Goal: Task Accomplishment & Management: Manage account settings

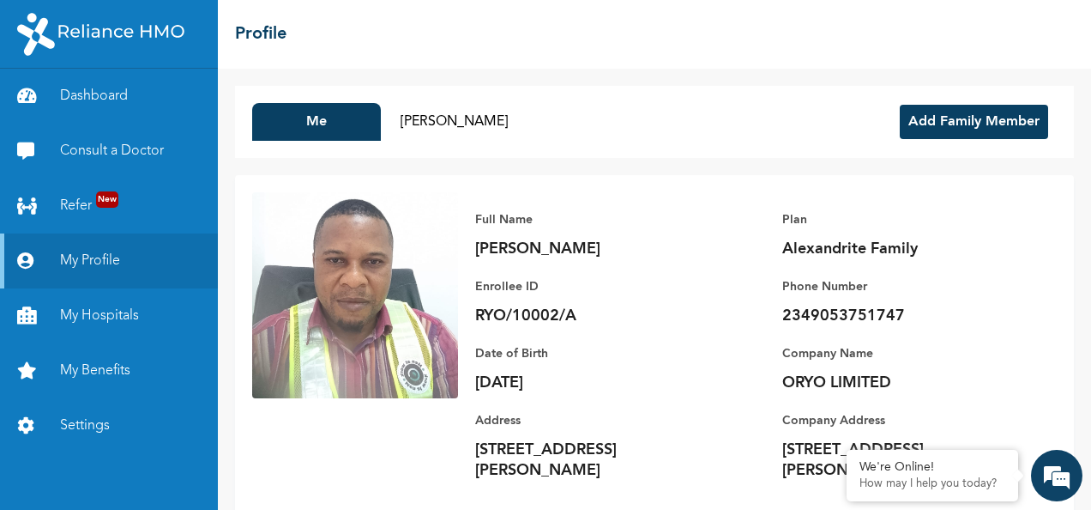
click at [947, 114] on button "Add Family Member" at bounding box center [974, 122] width 148 height 34
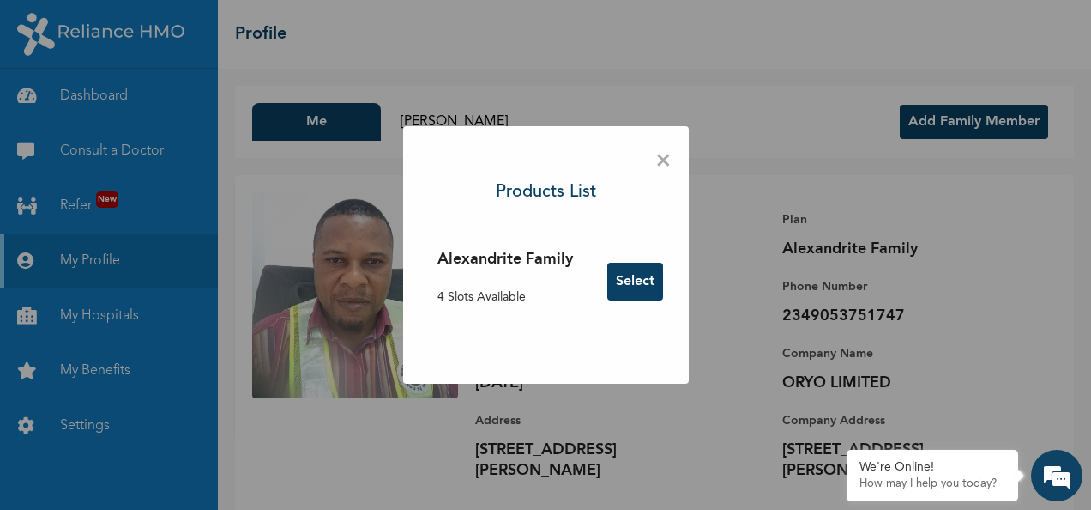
click at [639, 275] on button "Select" at bounding box center [635, 282] width 56 height 38
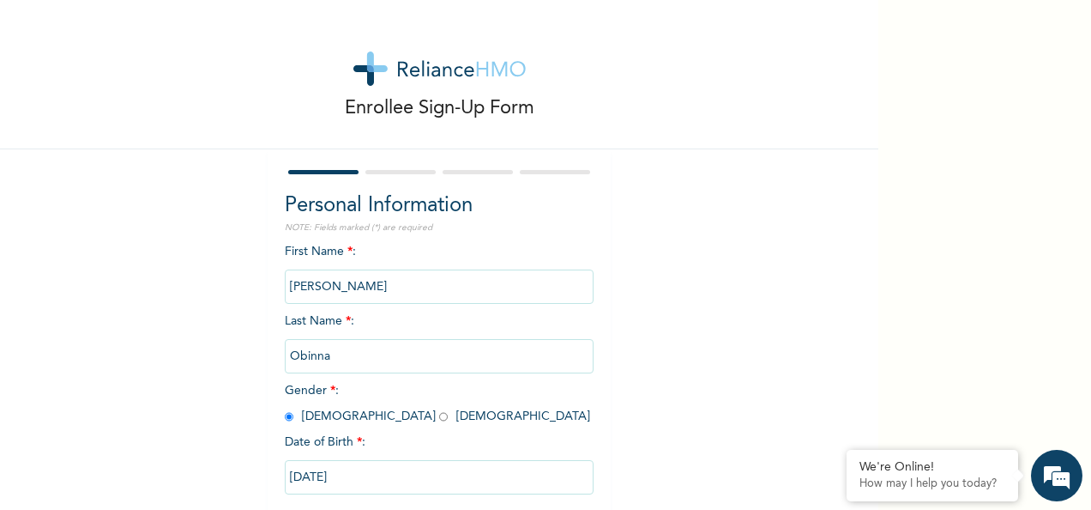
scroll to position [96, 0]
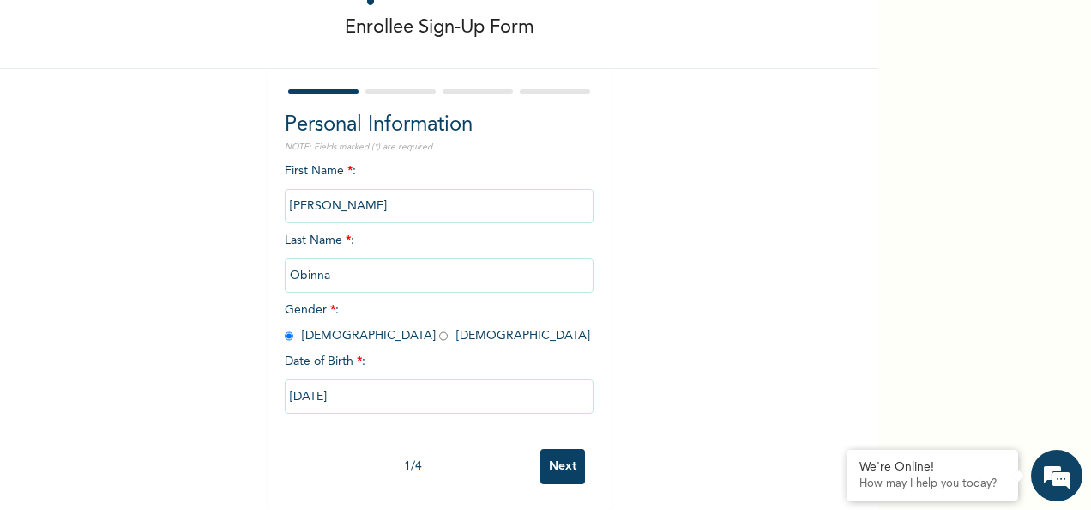
click at [551, 449] on input "Next" at bounding box center [562, 466] width 45 height 35
select select "25"
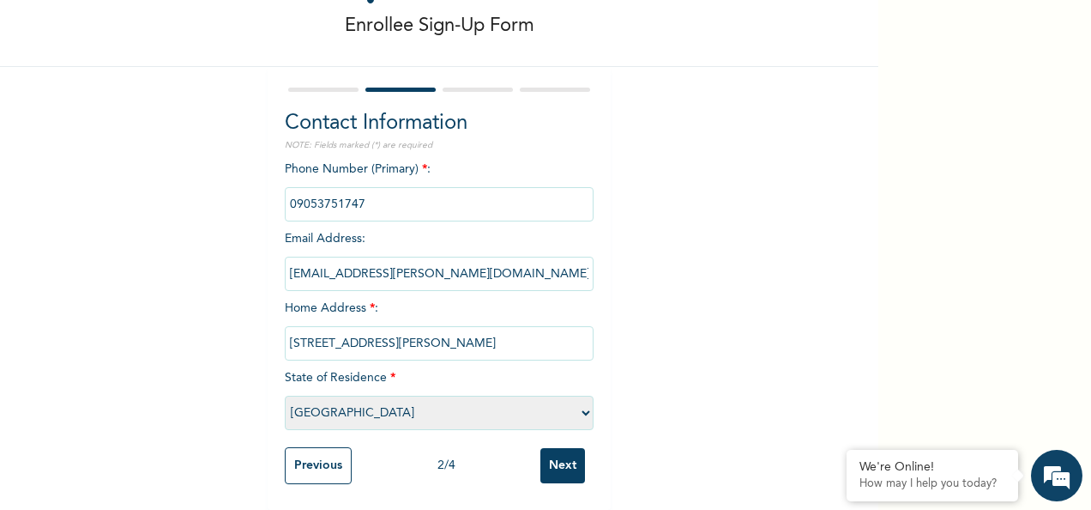
click at [556, 453] on input "Next" at bounding box center [562, 465] width 45 height 35
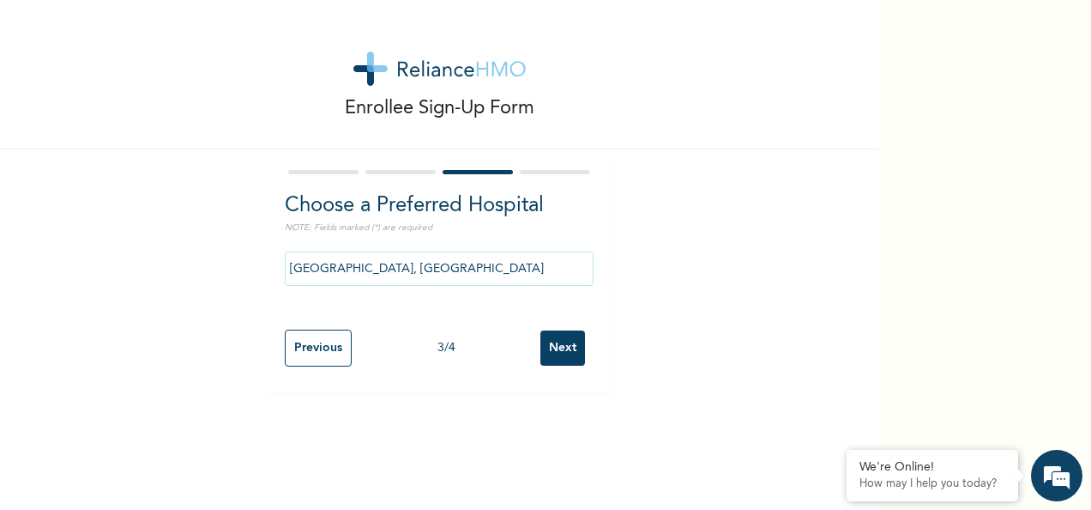
click at [549, 353] on input "Next" at bounding box center [562, 347] width 45 height 35
select select "1"
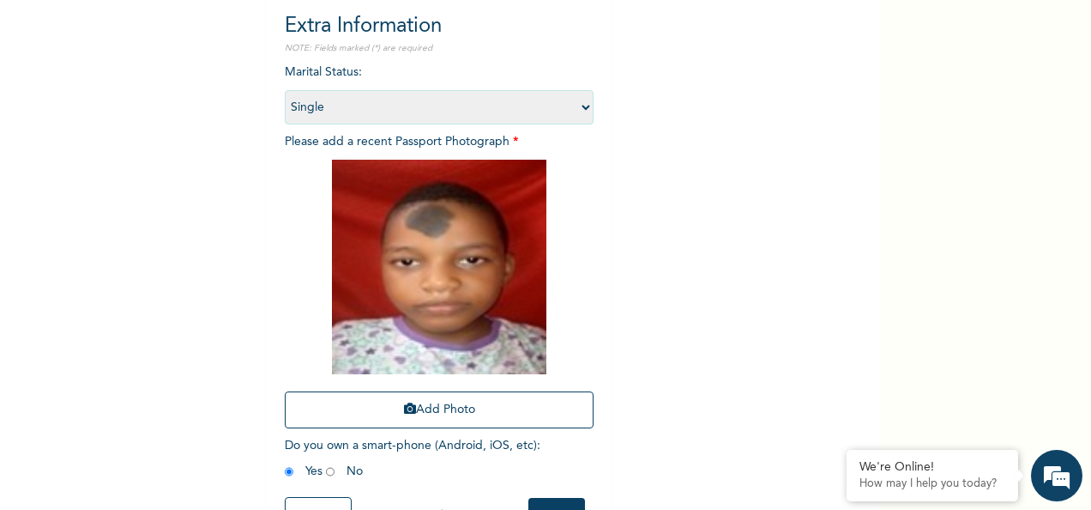
scroll to position [244, 0]
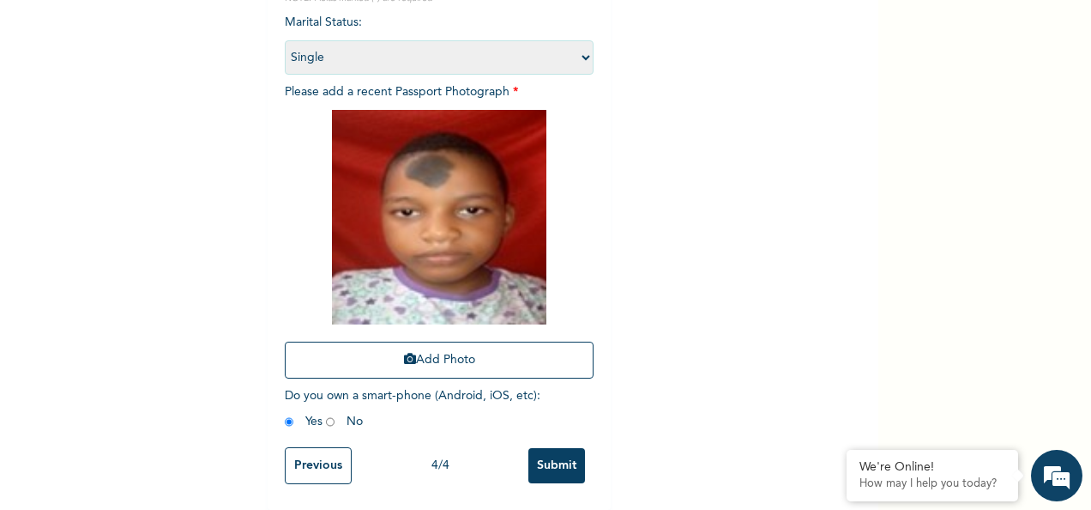
click at [537, 452] on input "Submit" at bounding box center [556, 465] width 57 height 35
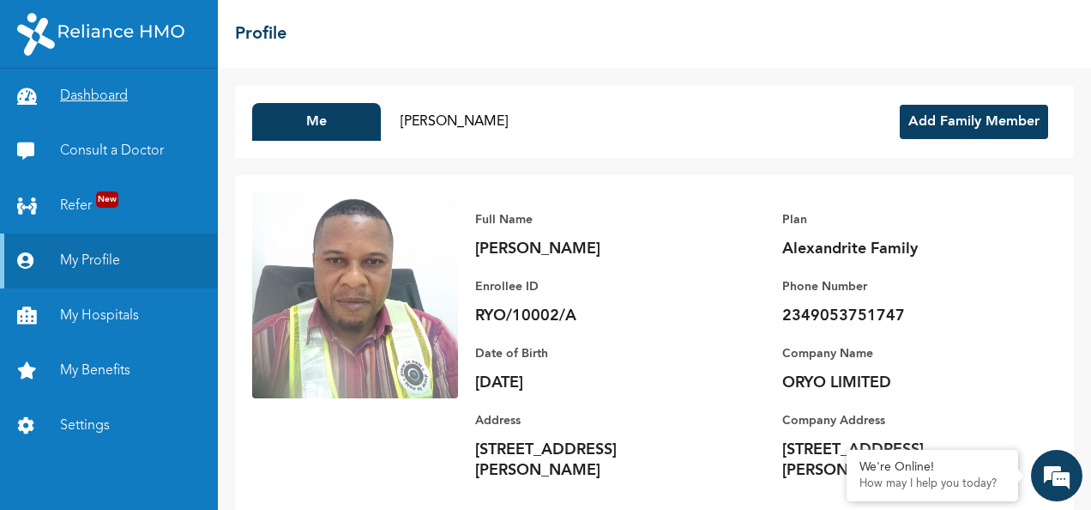
click at [108, 108] on link "Dashboard" at bounding box center [109, 96] width 218 height 55
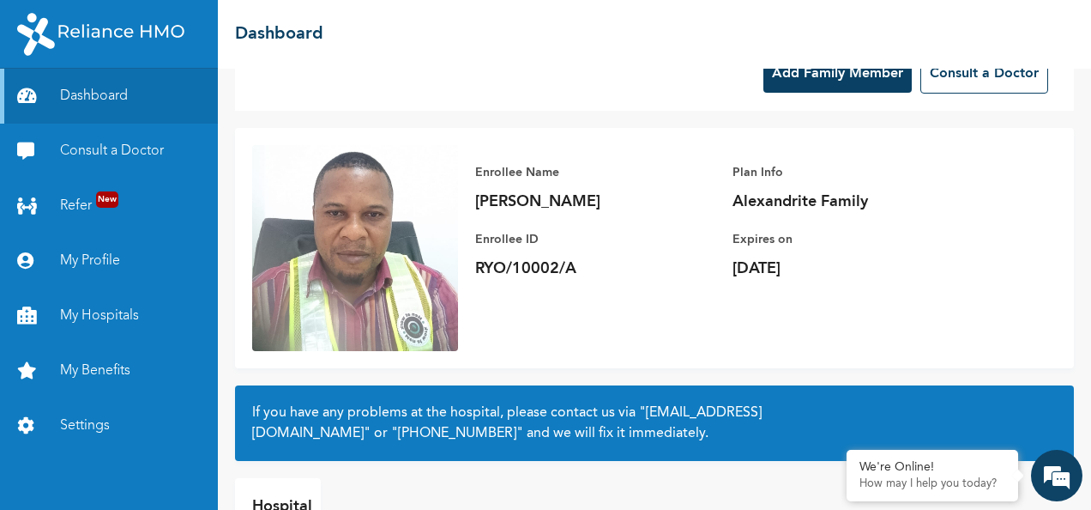
scroll to position [154, 0]
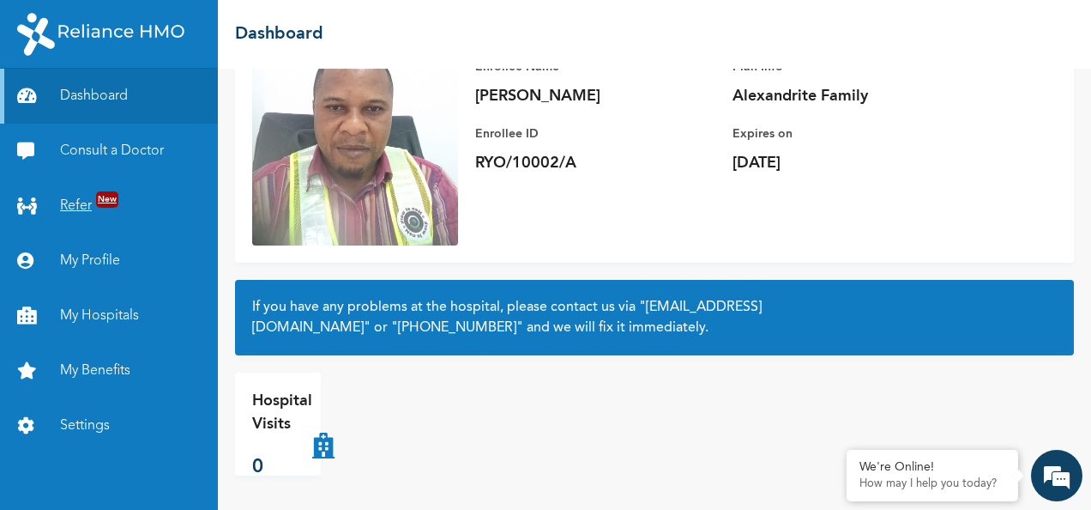
click at [89, 202] on link "Refer New" at bounding box center [109, 205] width 218 height 55
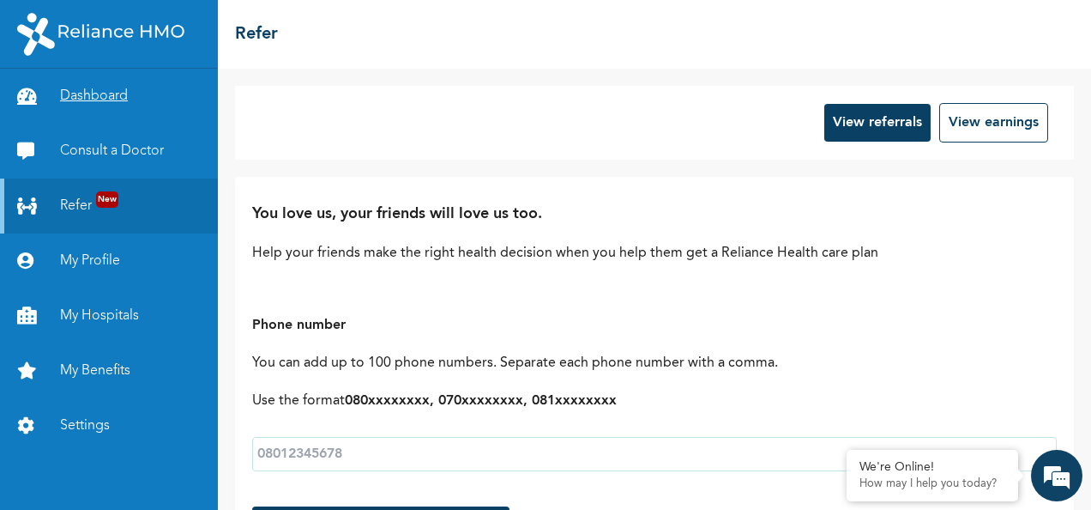
click at [111, 105] on link "Dashboard" at bounding box center [109, 96] width 218 height 55
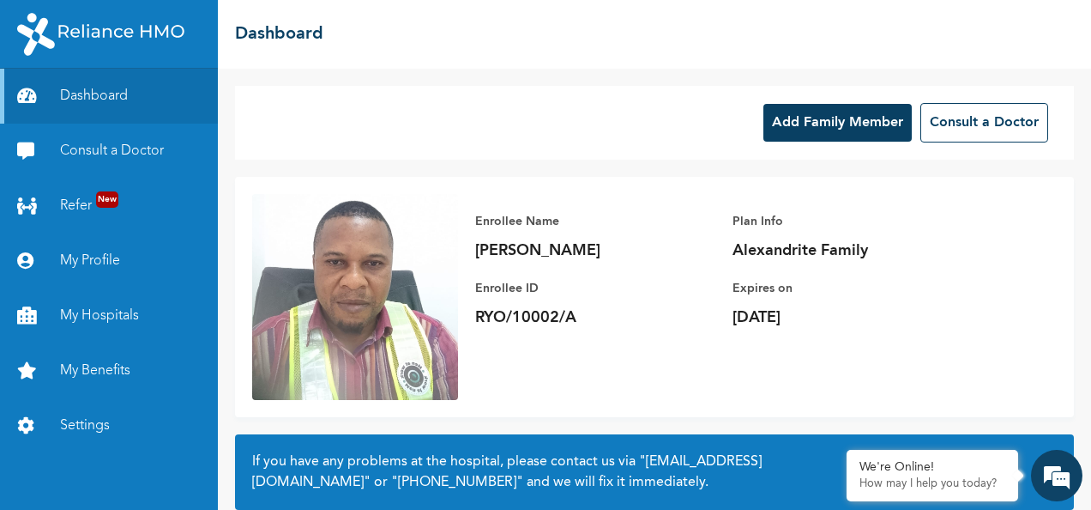
click at [823, 119] on button "Add Family Member" at bounding box center [837, 123] width 148 height 38
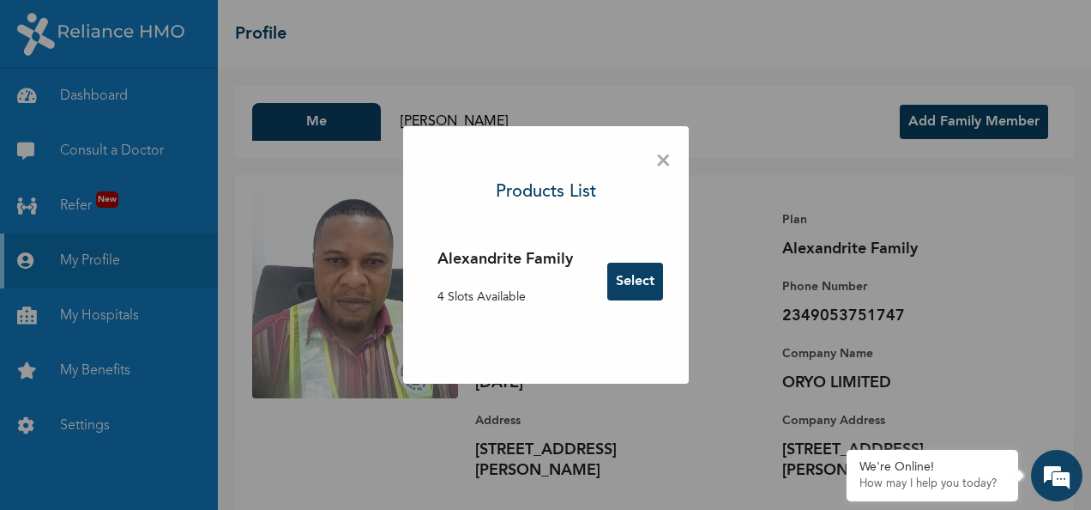
click at [649, 279] on button "Select" at bounding box center [635, 282] width 56 height 38
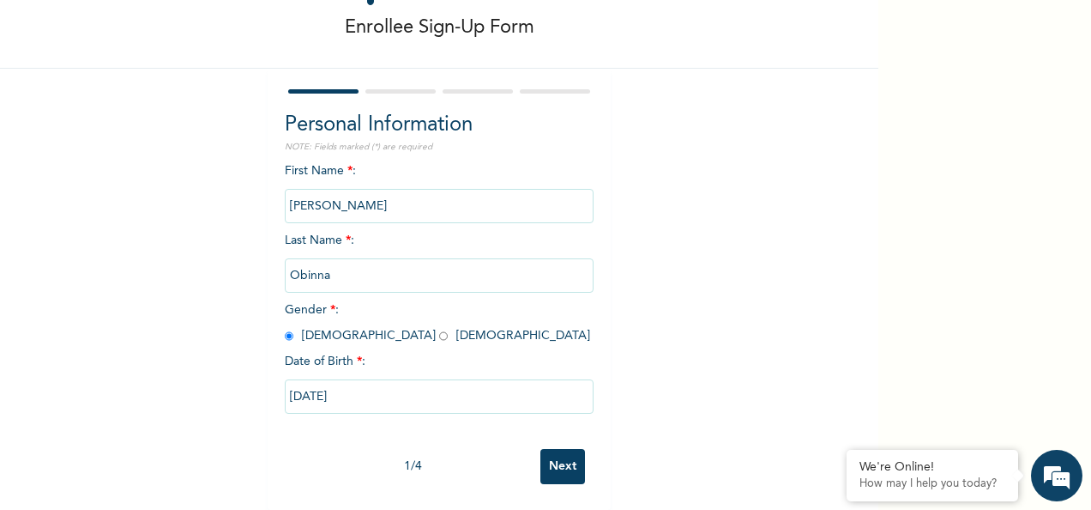
scroll to position [96, 0]
click at [561, 449] on input "Next" at bounding box center [562, 466] width 45 height 35
select select "25"
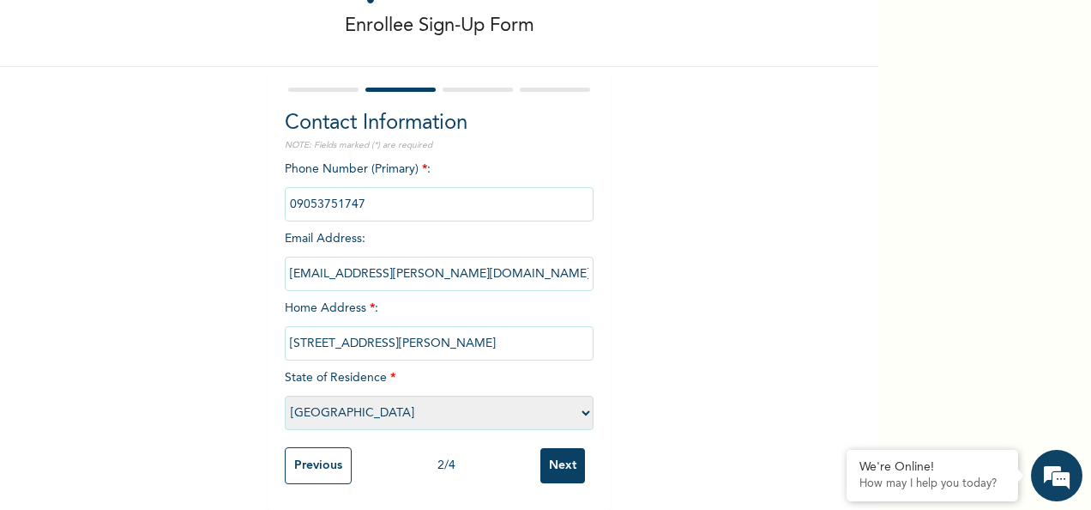
click at [559, 450] on input "Next" at bounding box center [562, 465] width 45 height 35
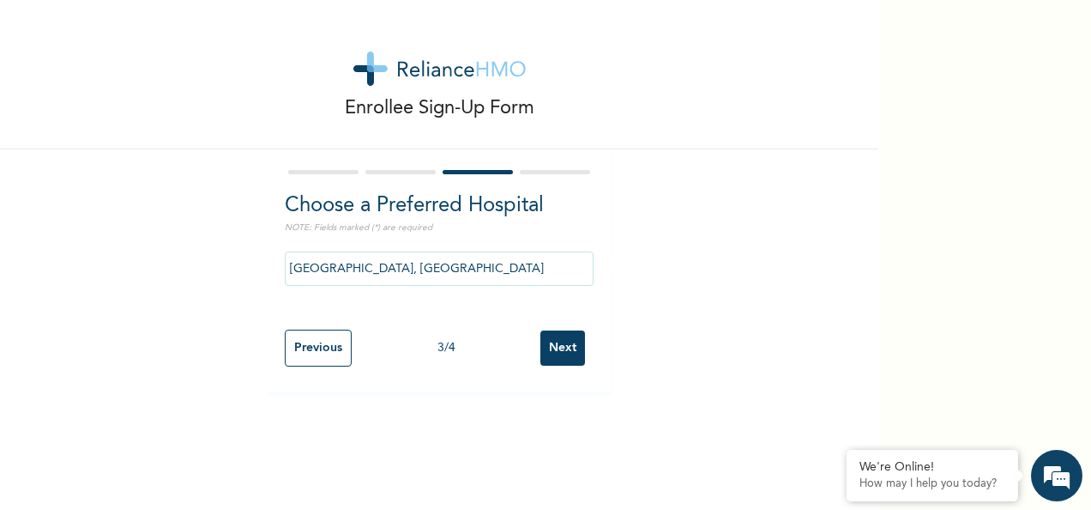
click at [567, 348] on input "Next" at bounding box center [562, 347] width 45 height 35
select select "1"
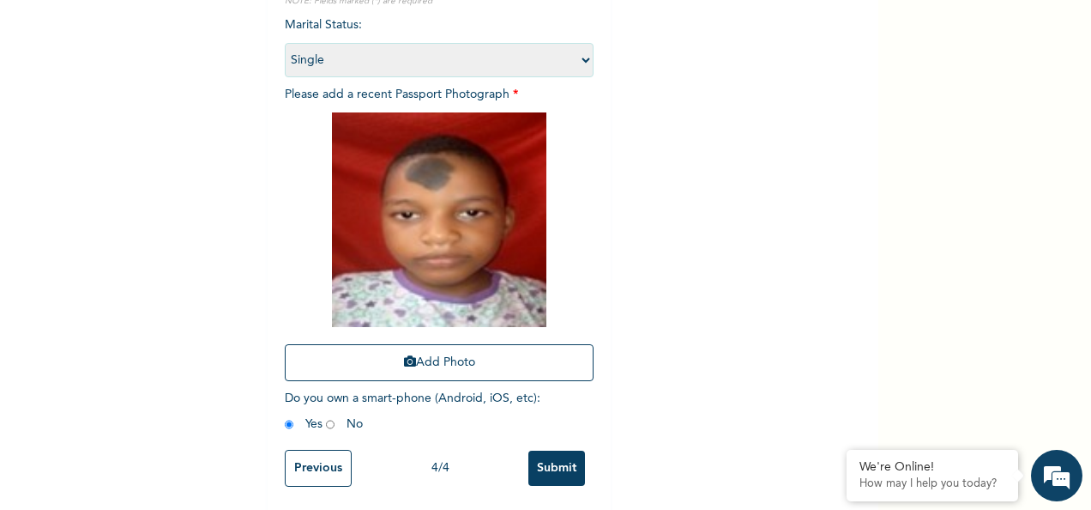
scroll to position [244, 0]
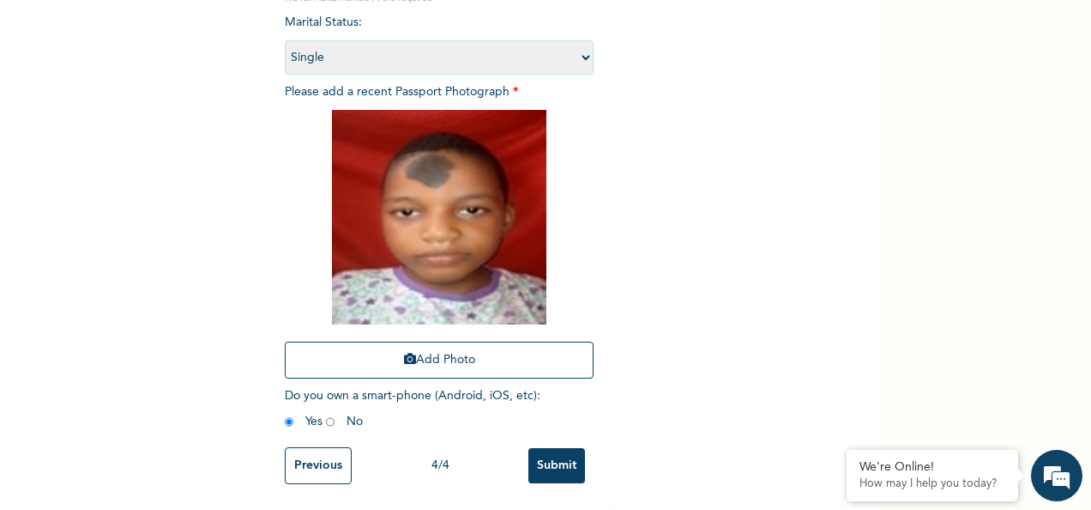
click at [535, 448] on input "Submit" at bounding box center [556, 465] width 57 height 35
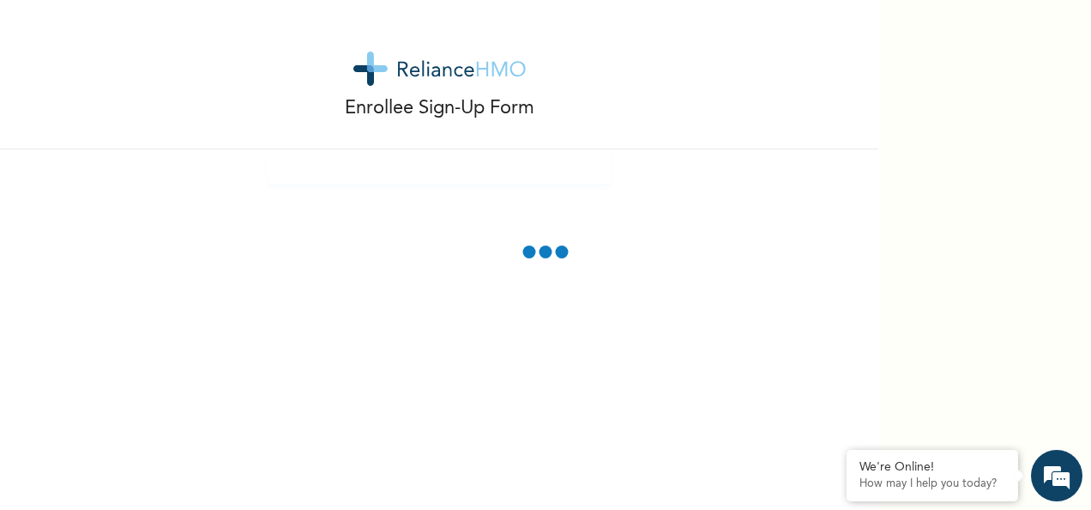
scroll to position [0, 0]
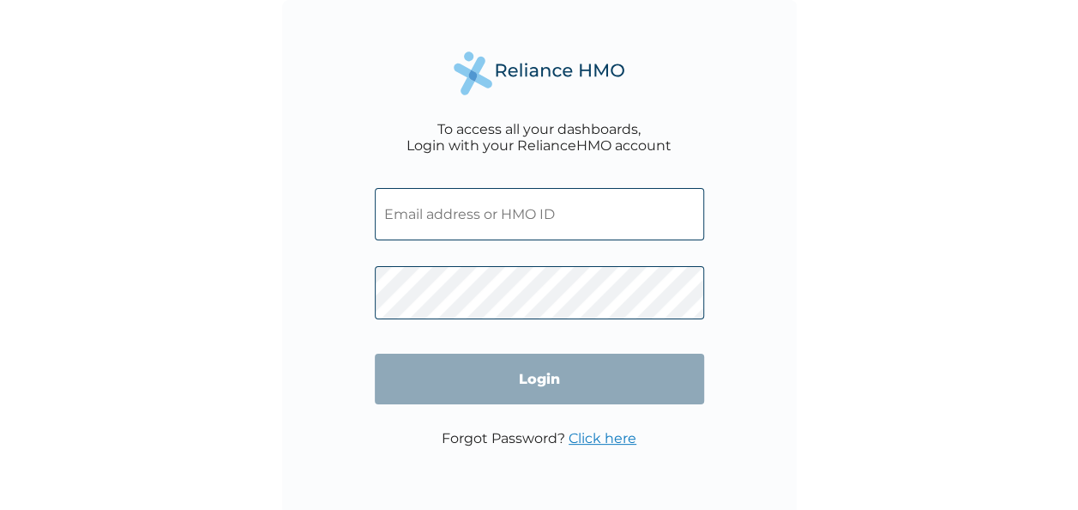
type input "RYO/10002/B"
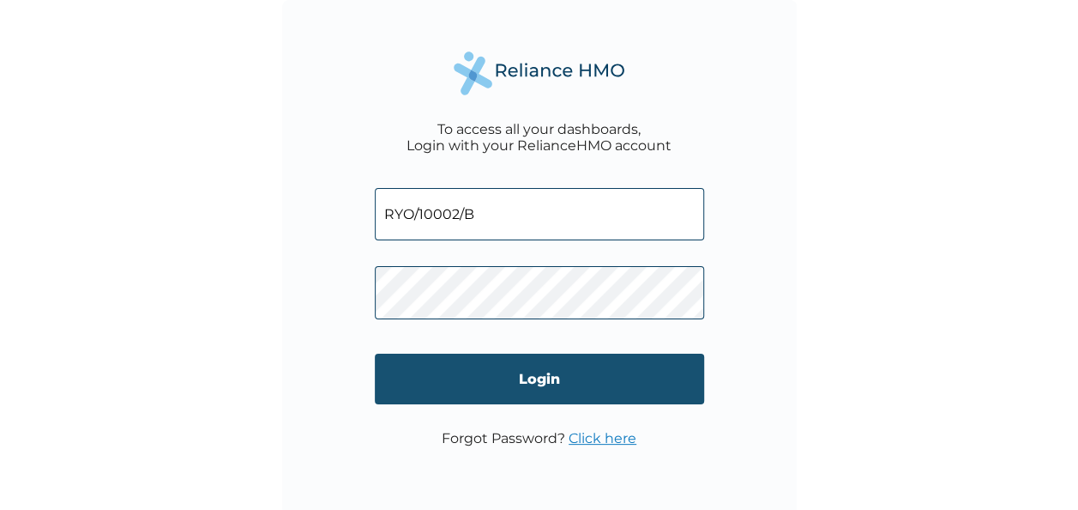
click at [694, 379] on input "Login" at bounding box center [539, 378] width 329 height 51
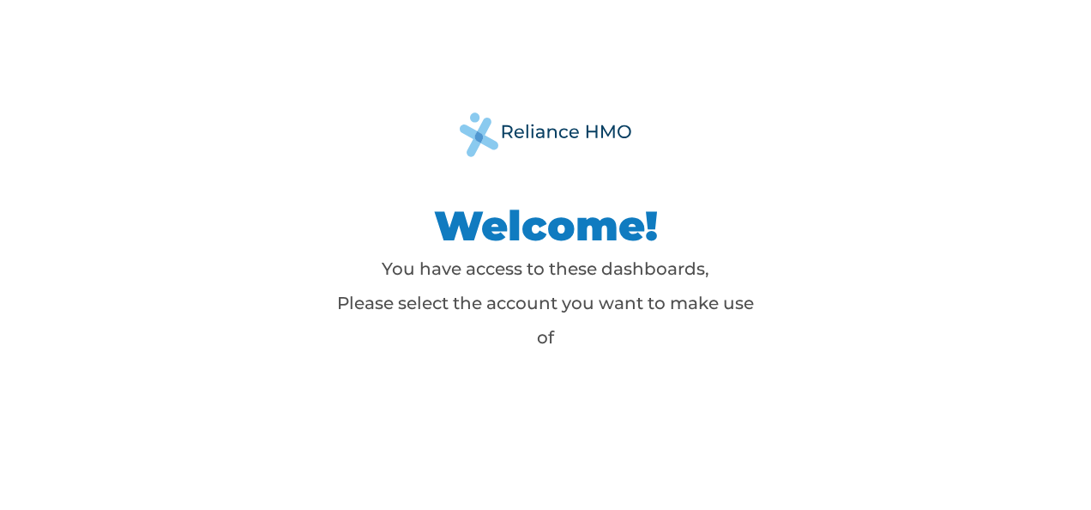
click at [534, 228] on h1 "Welcome!" at bounding box center [545, 225] width 429 height 51
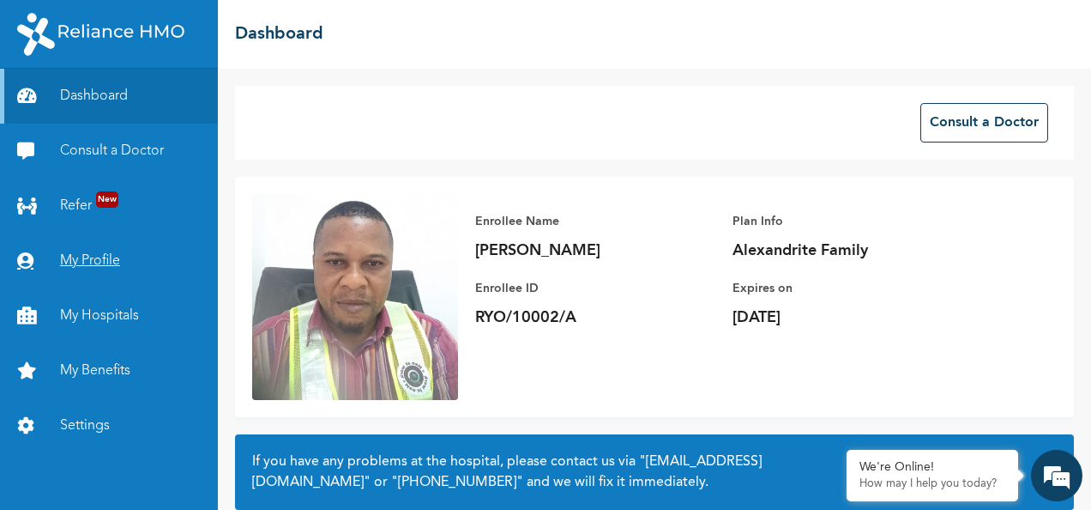
click at [126, 261] on link "My Profile" at bounding box center [109, 260] width 218 height 55
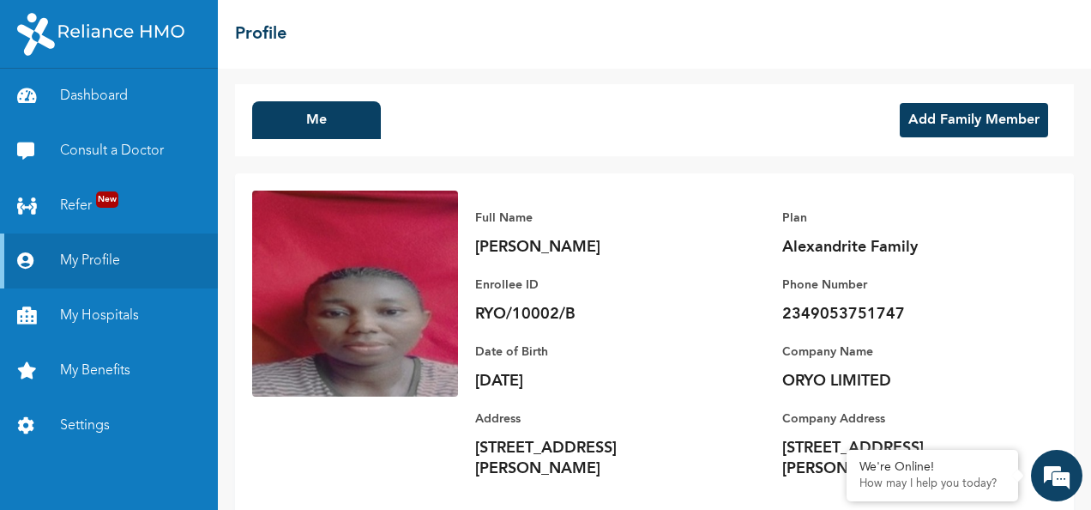
scroll to position [15, 0]
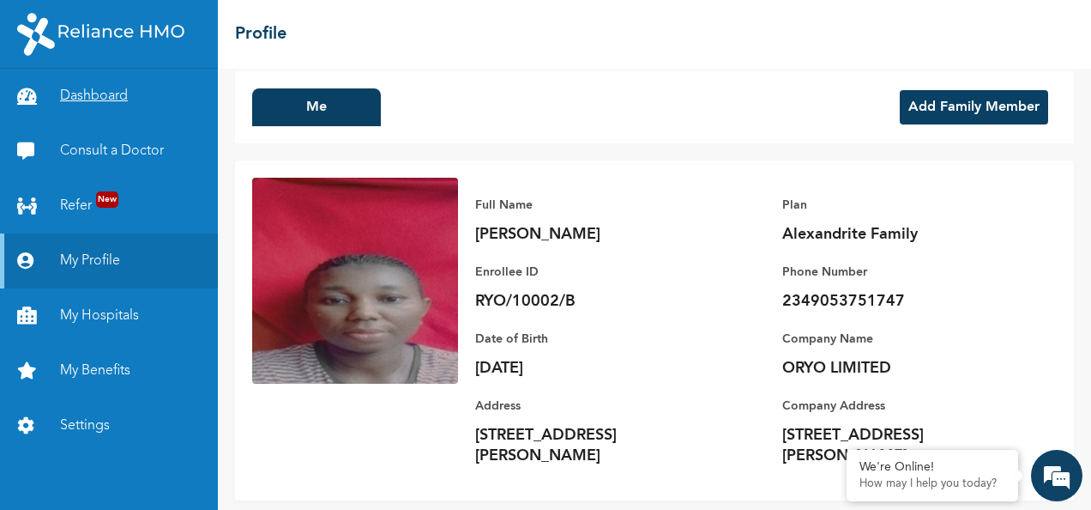
click at [92, 97] on link "Dashboard" at bounding box center [109, 96] width 218 height 55
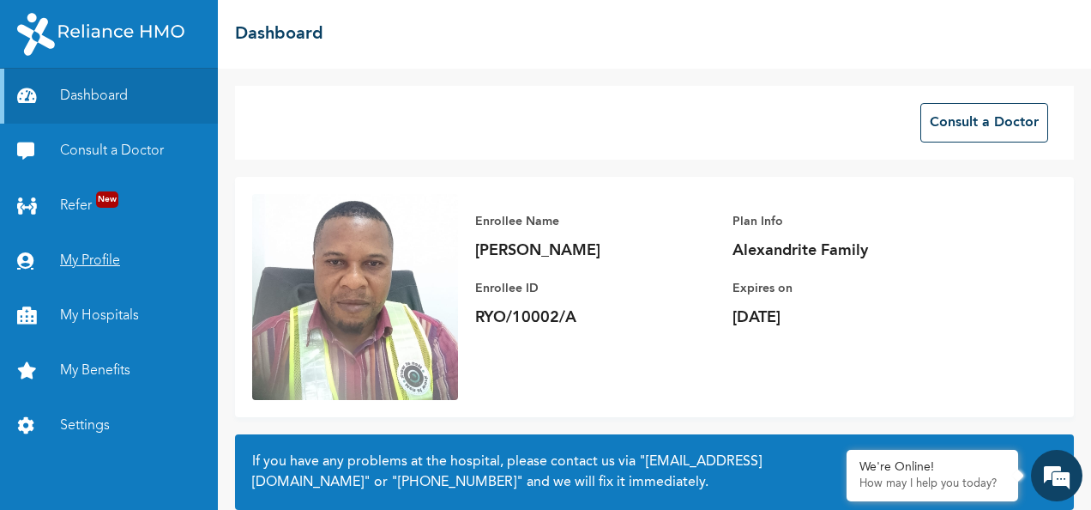
click at [94, 251] on link "My Profile" at bounding box center [109, 260] width 218 height 55
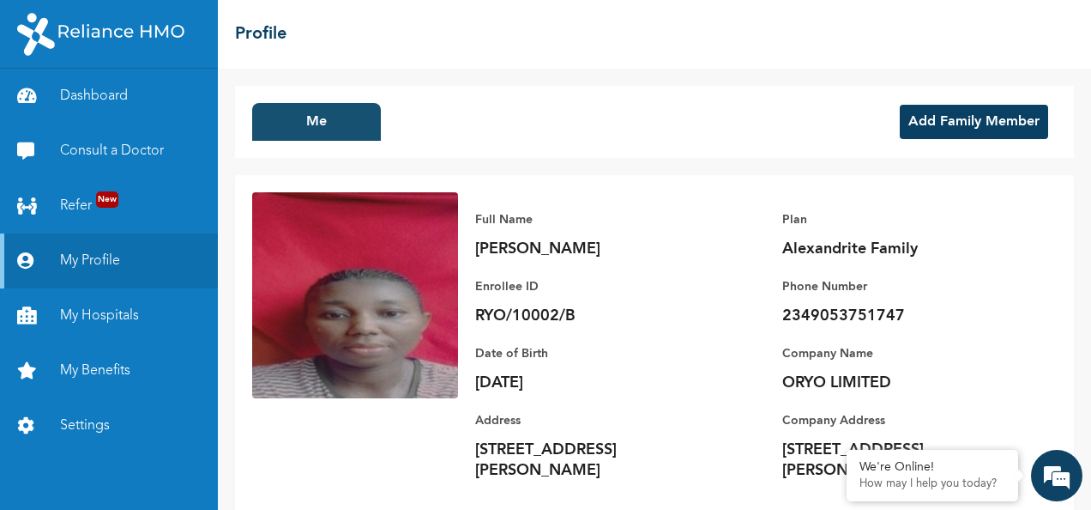
click at [351, 127] on button "Me" at bounding box center [316, 122] width 129 height 38
click at [962, 122] on button "Add Family Member" at bounding box center [974, 122] width 148 height 34
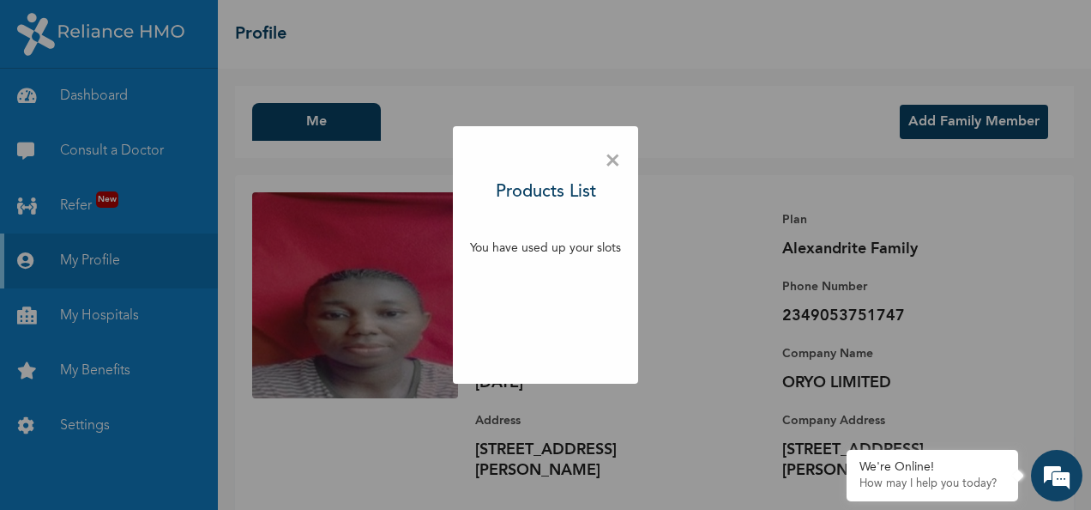
click at [603, 167] on div "× Products List You have used up your slots" at bounding box center [545, 254] width 185 height 257
click at [611, 163] on span "×" at bounding box center [613, 161] width 16 height 36
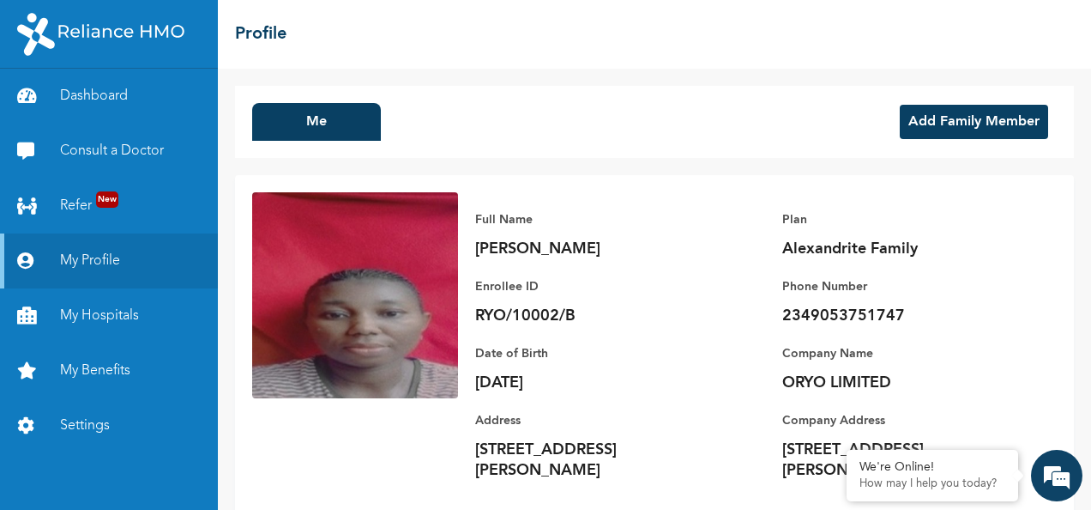
click at [964, 119] on button "Add Family Member" at bounding box center [974, 122] width 148 height 34
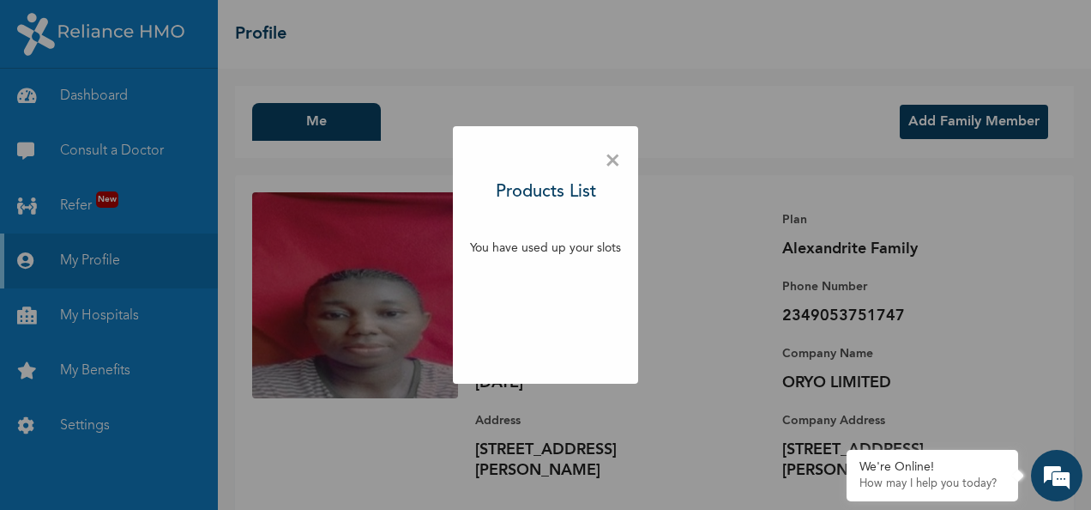
click at [613, 156] on span "×" at bounding box center [613, 161] width 16 height 36
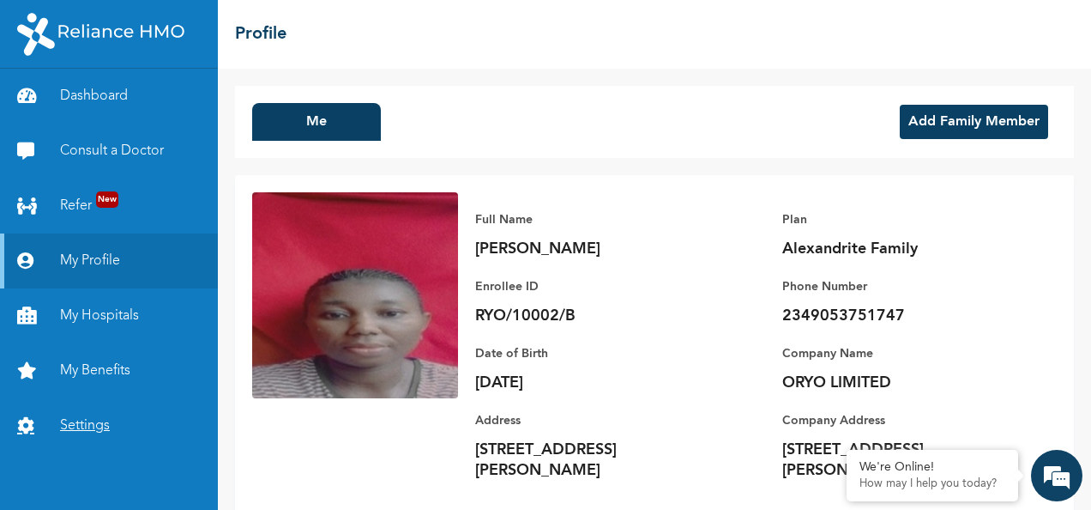
click at [104, 423] on link "Settings" at bounding box center [109, 425] width 218 height 55
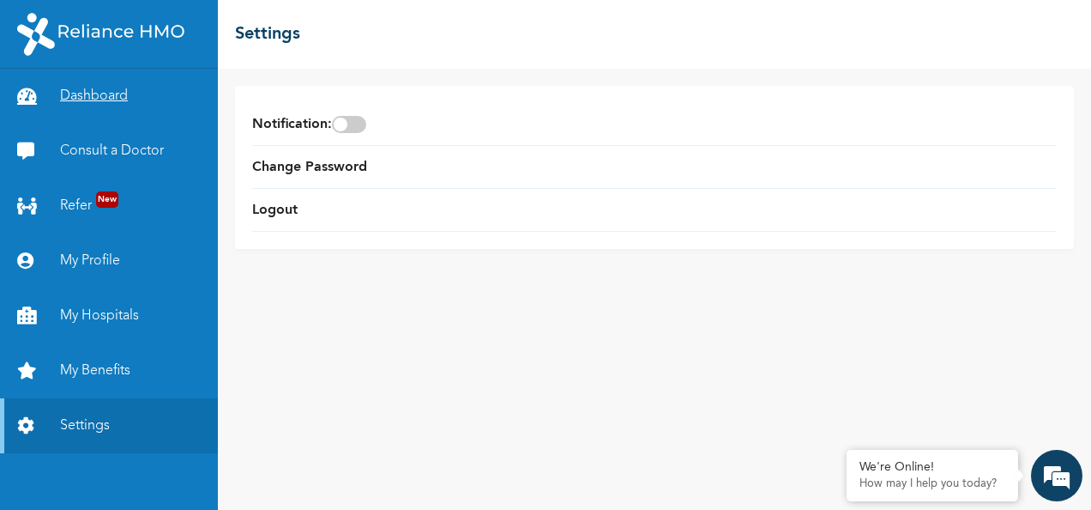
click at [91, 93] on link "Dashboard" at bounding box center [109, 96] width 218 height 55
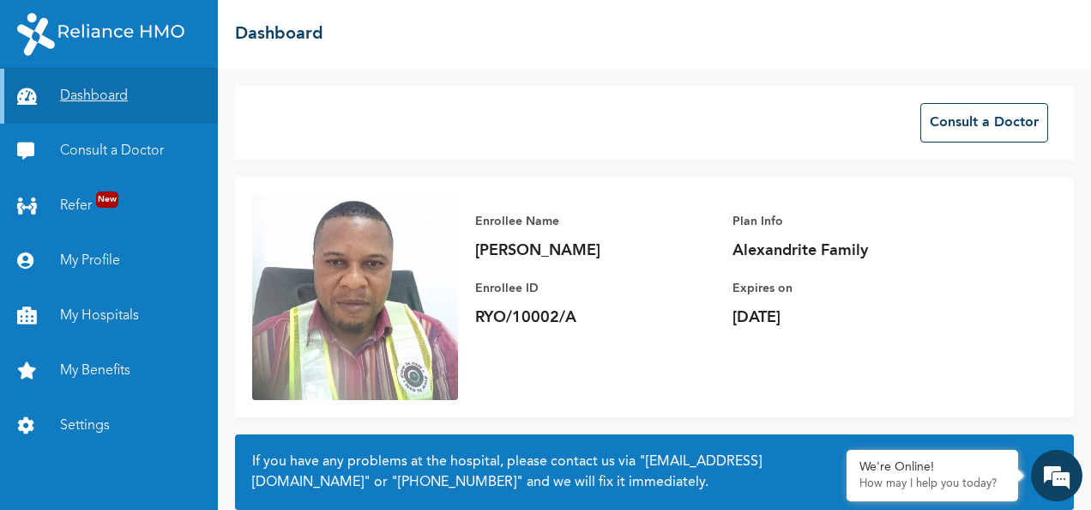
click at [96, 91] on link "Dashboard" at bounding box center [109, 96] width 218 height 55
click at [105, 257] on link "My Profile" at bounding box center [109, 260] width 218 height 55
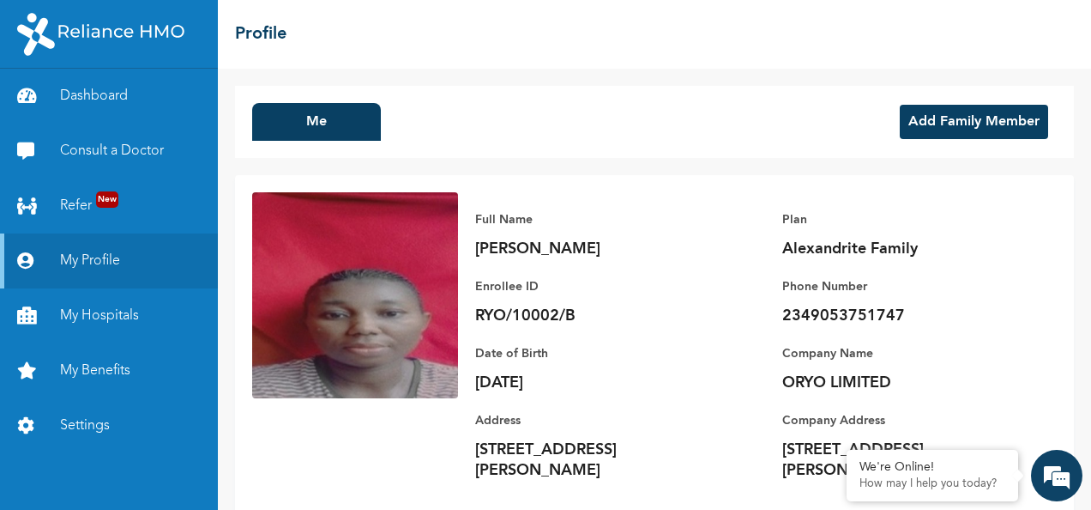
click at [926, 112] on button "Add Family Member" at bounding box center [974, 122] width 148 height 34
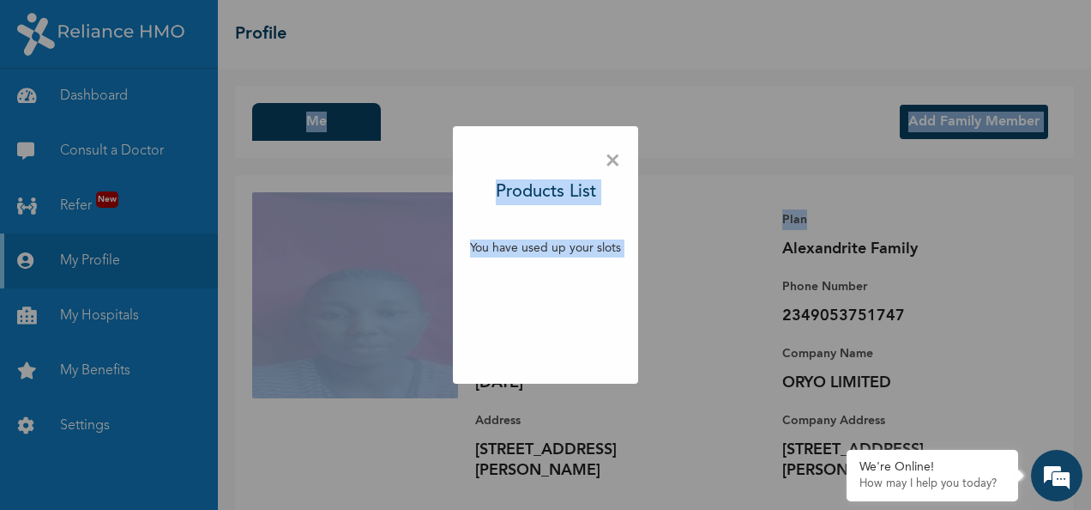
drag, startPoint x: 1088, startPoint y: 136, endPoint x: 1094, endPoint y: 193, distance: 57.8
click at [1090, 193] on html "Dashboard Consult a Doctor Refer New My Profile My Hospitals My Benefits Settin…" at bounding box center [545, 255] width 1091 height 510
drag, startPoint x: 1090, startPoint y: 193, endPoint x: 967, endPoint y: 220, distance: 126.4
click at [967, 220] on div "× Products List You have used up your slots" at bounding box center [545, 255] width 1091 height 510
click at [645, 134] on div "× Products List You have used up your slots" at bounding box center [545, 255] width 1091 height 510
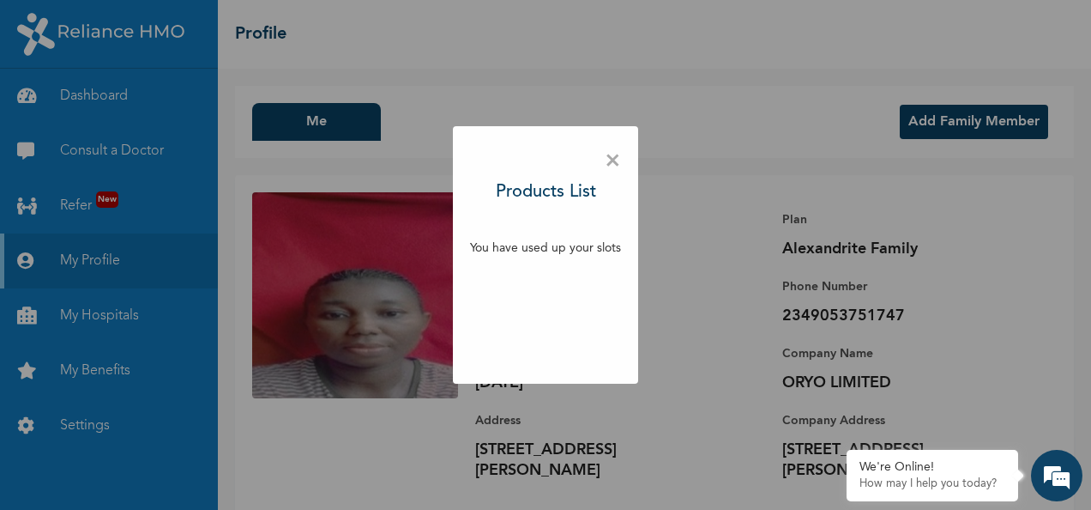
click at [300, 114] on div "× Products List You have used up your slots" at bounding box center [545, 255] width 1091 height 510
click at [612, 165] on span "×" at bounding box center [613, 161] width 16 height 36
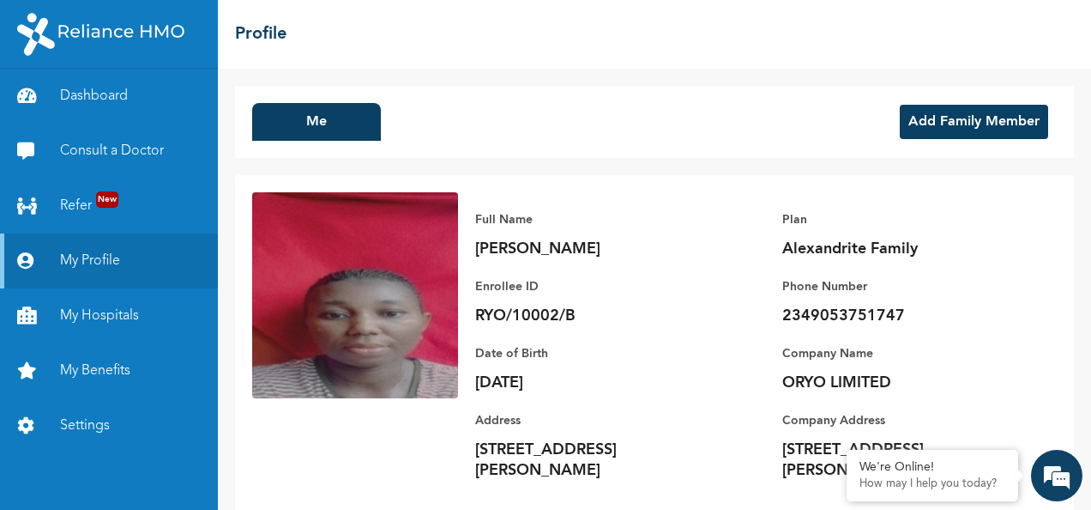
click at [949, 124] on button "Add Family Member" at bounding box center [974, 122] width 148 height 34
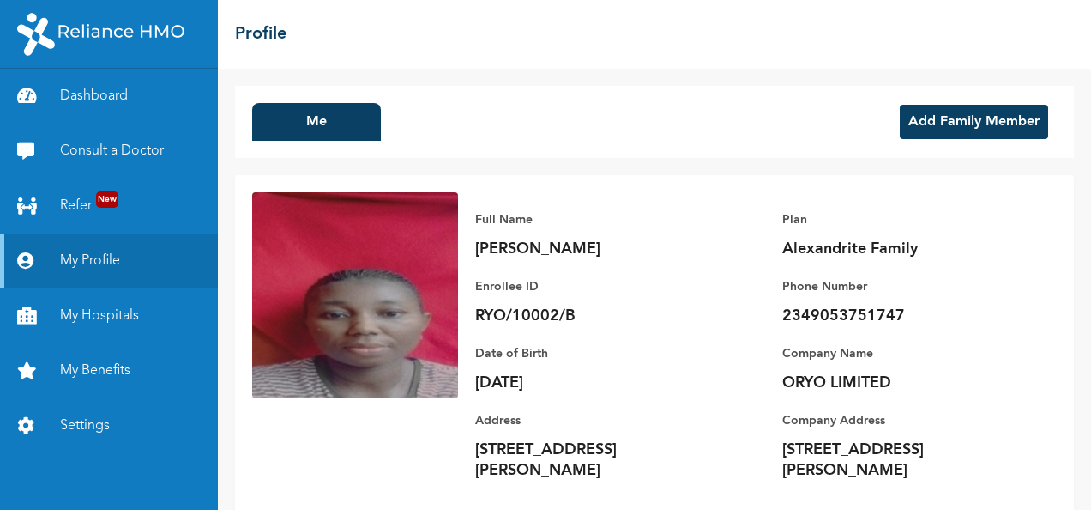
click at [940, 120] on button "Add Family Member" at bounding box center [974, 122] width 148 height 34
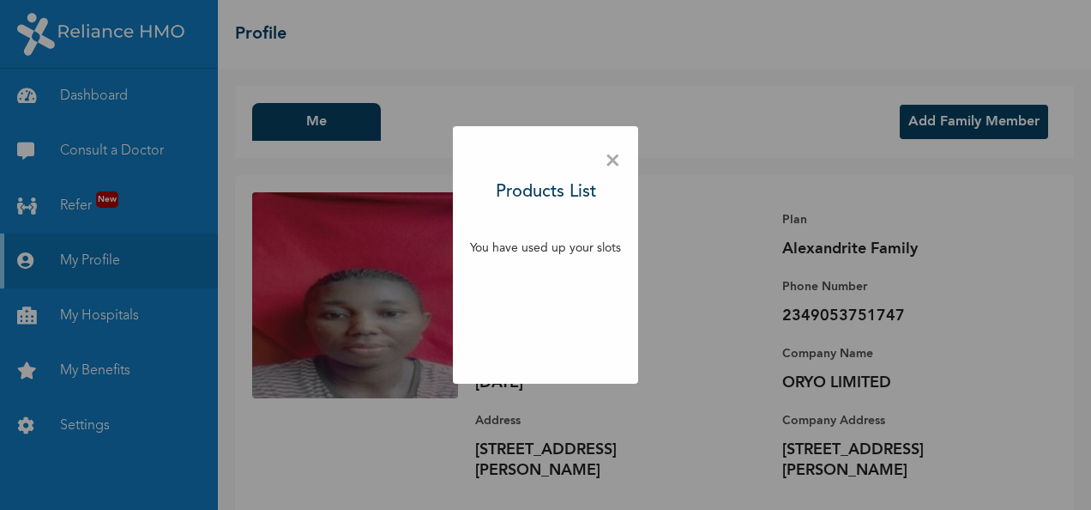
click at [612, 154] on span "×" at bounding box center [613, 161] width 16 height 36
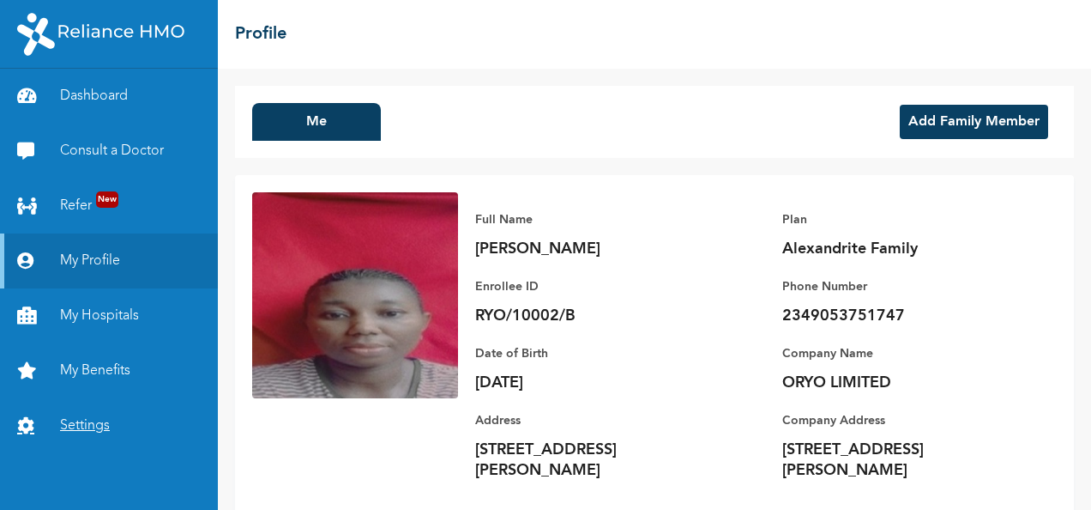
click at [103, 422] on link "Settings" at bounding box center [109, 425] width 218 height 55
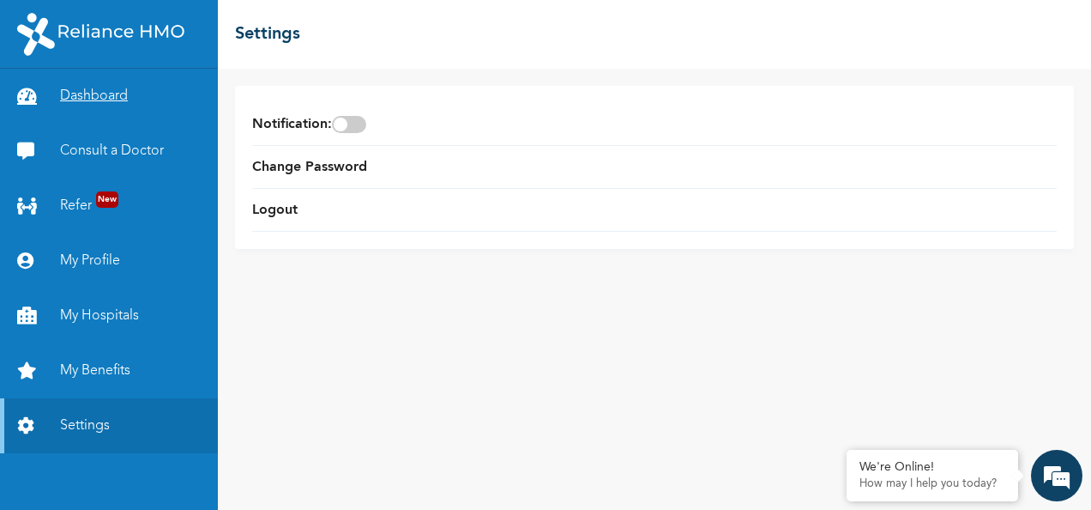
click at [84, 96] on link "Dashboard" at bounding box center [109, 96] width 218 height 55
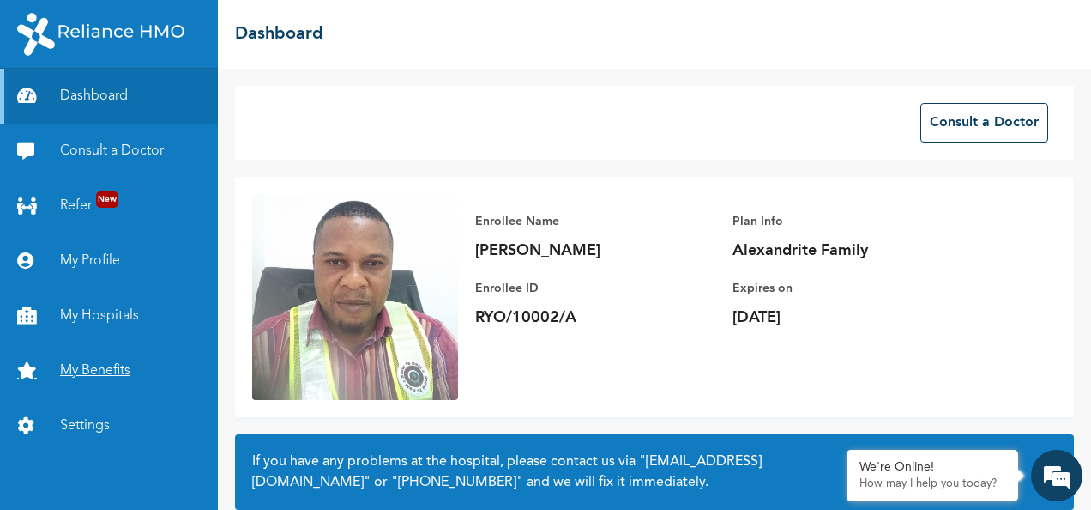
click at [91, 369] on link "My Benefits" at bounding box center [109, 370] width 218 height 55
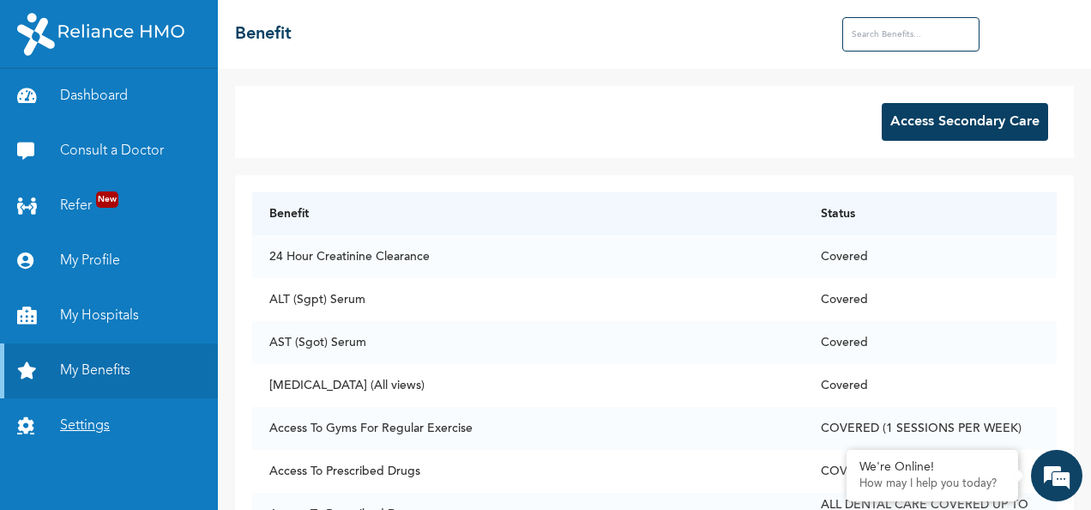
click at [91, 423] on link "Settings" at bounding box center [109, 425] width 218 height 55
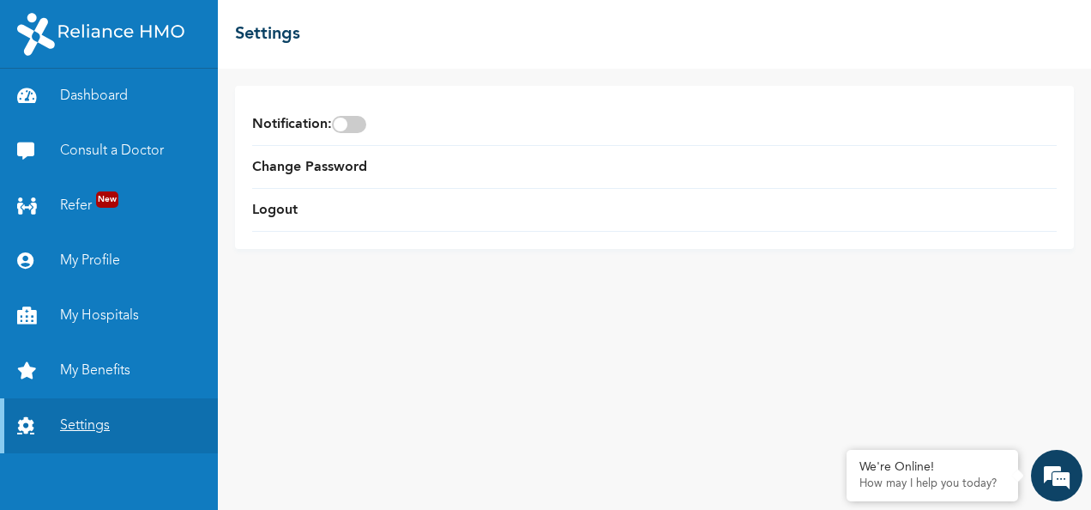
click at [91, 423] on link "Settings" at bounding box center [109, 425] width 218 height 55
click at [90, 423] on link "Settings" at bounding box center [109, 425] width 218 height 55
click at [70, 256] on link "My Profile" at bounding box center [109, 260] width 218 height 55
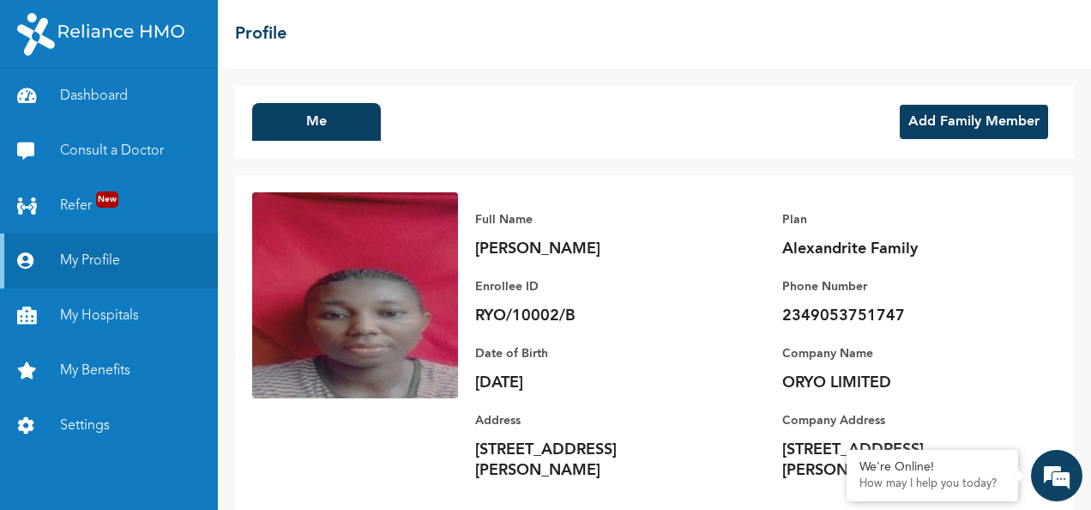
click at [945, 112] on button "Add Family Member" at bounding box center [974, 122] width 148 height 34
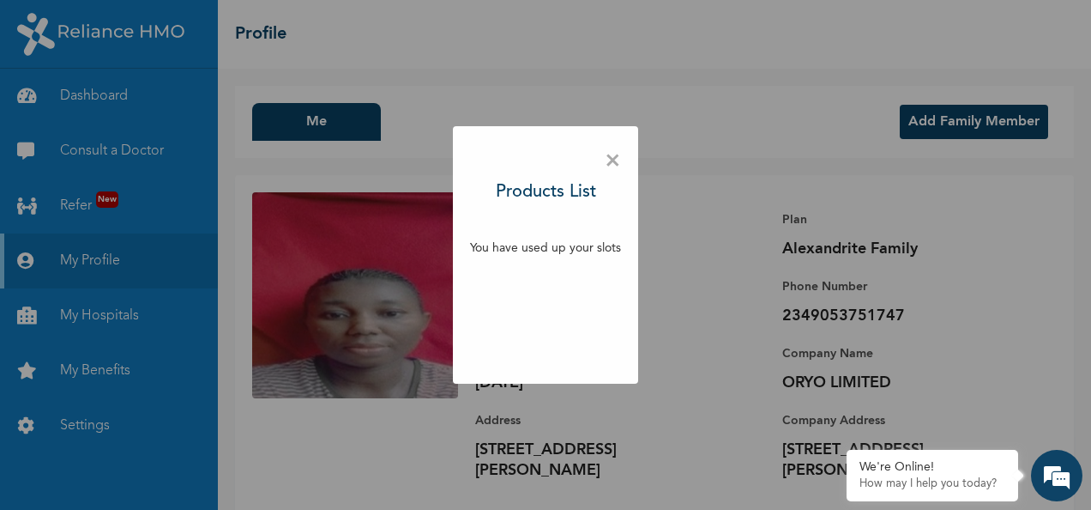
click at [88, 204] on div "× Products List You have used up your slots" at bounding box center [545, 255] width 1091 height 510
click at [302, 125] on div "× Products List You have used up your slots" at bounding box center [545, 255] width 1091 height 510
click at [604, 151] on div "× Products List You have used up your slots" at bounding box center [545, 254] width 185 height 257
click at [613, 160] on span "×" at bounding box center [613, 161] width 16 height 36
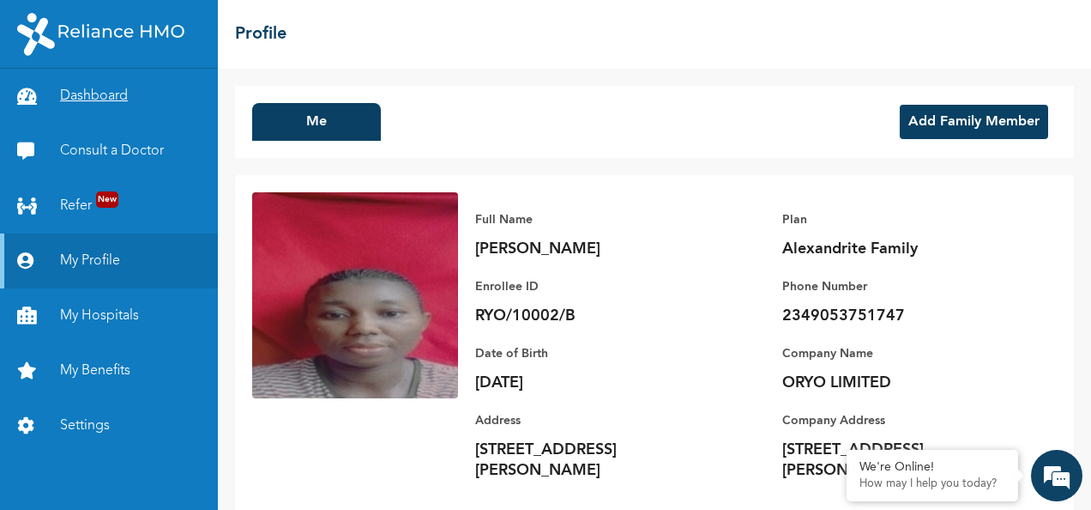
click at [125, 89] on link "Dashboard" at bounding box center [109, 96] width 218 height 55
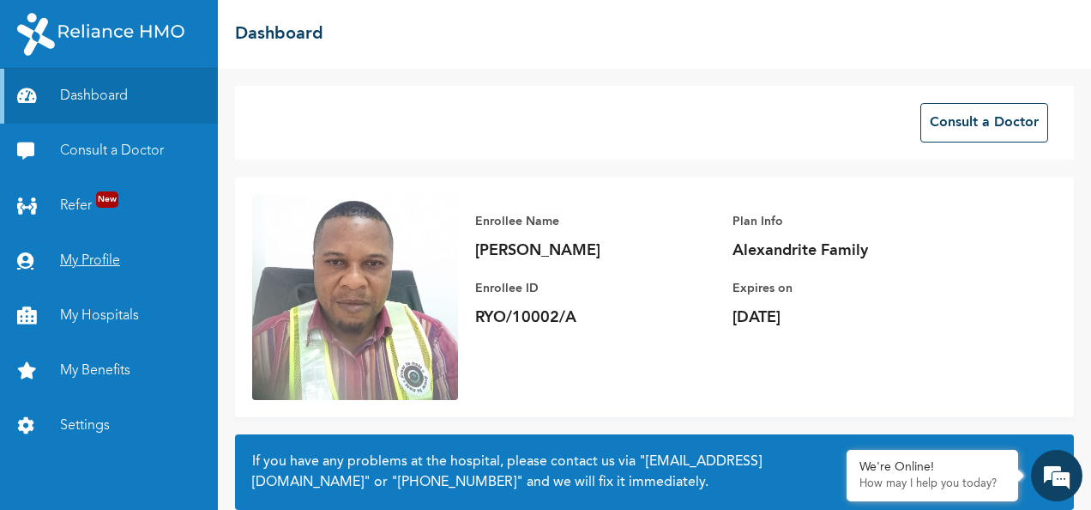
click at [110, 256] on link "My Profile" at bounding box center [109, 260] width 218 height 55
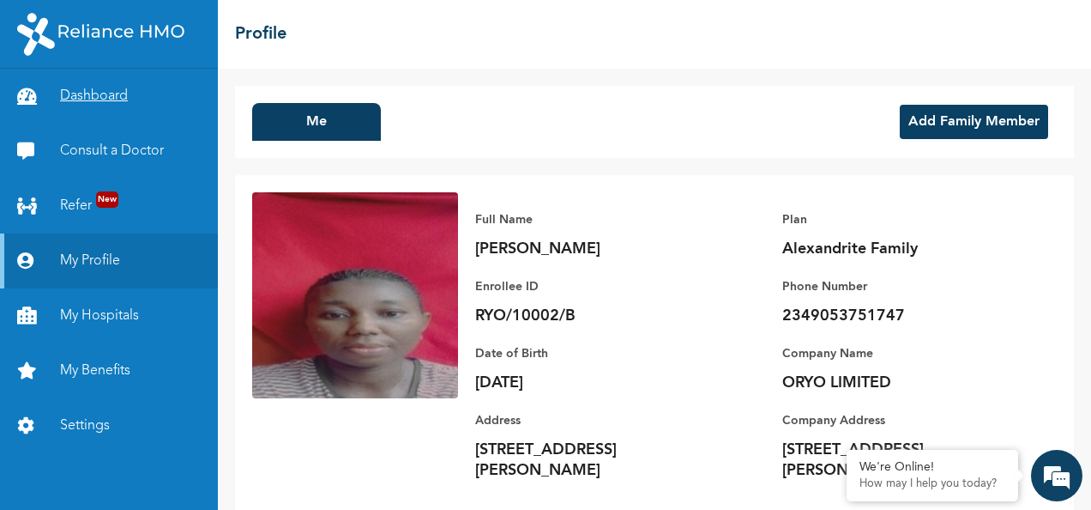
click at [83, 96] on link "Dashboard" at bounding box center [109, 96] width 218 height 55
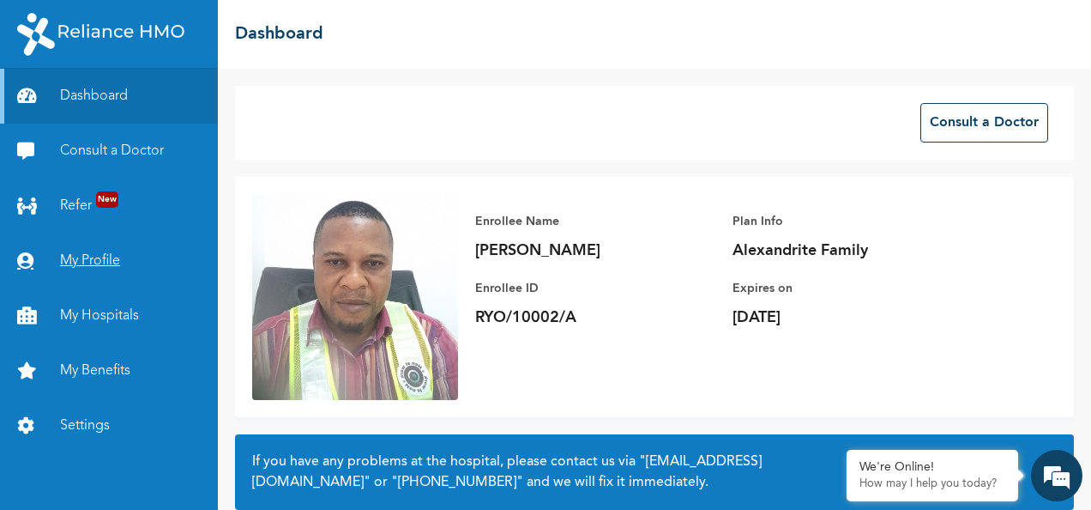
click at [107, 252] on link "My Profile" at bounding box center [109, 260] width 218 height 55
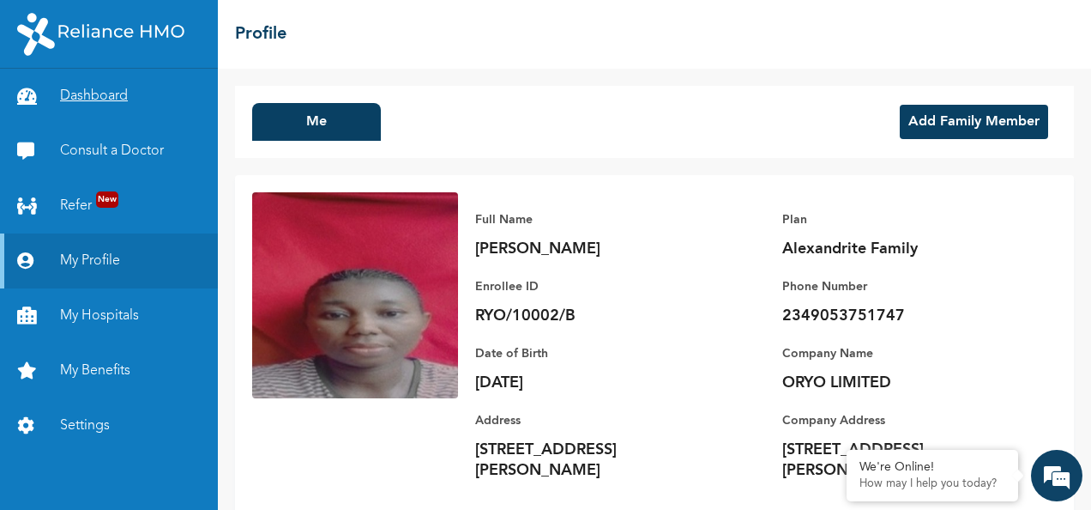
click at [91, 97] on link "Dashboard" at bounding box center [109, 96] width 218 height 55
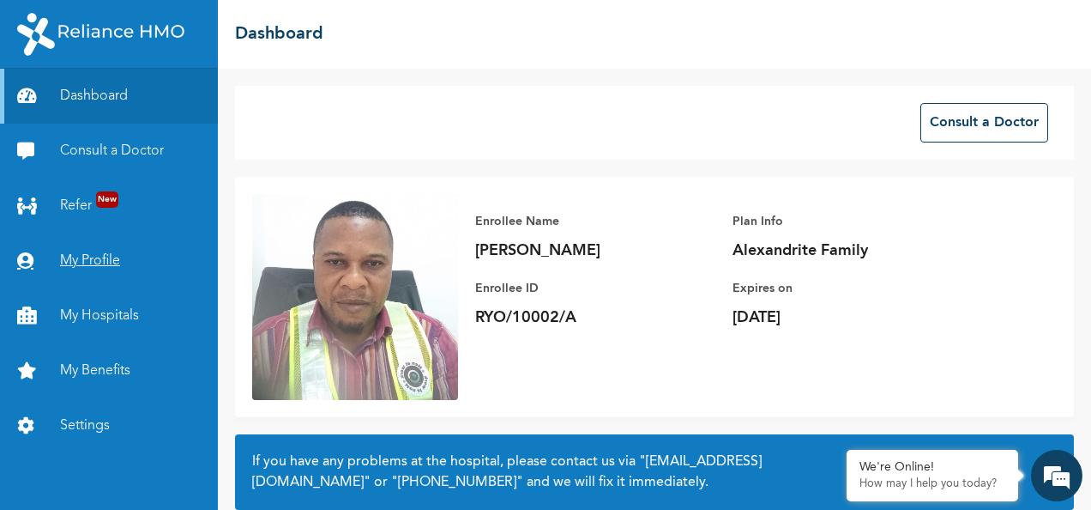
click at [101, 257] on link "My Profile" at bounding box center [109, 260] width 218 height 55
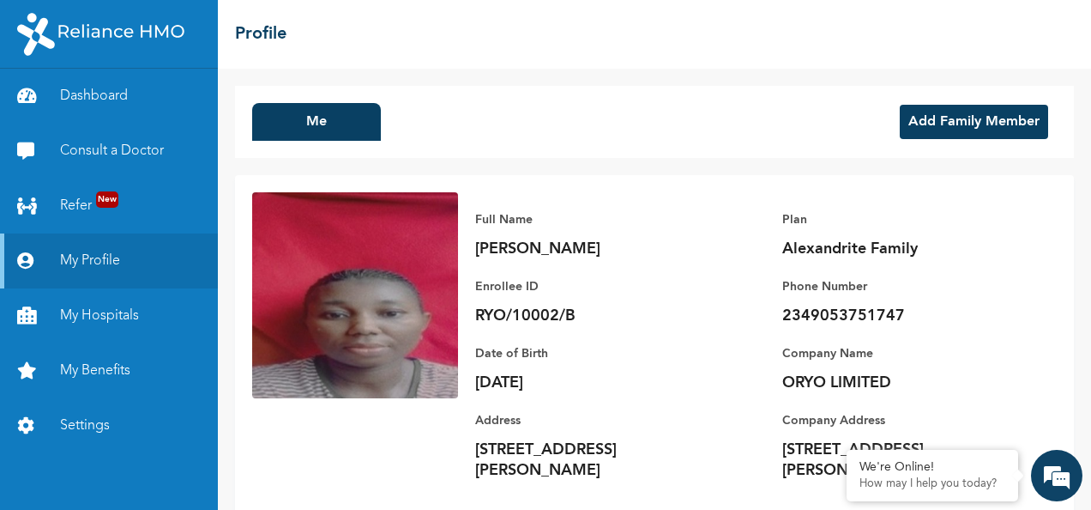
click at [956, 130] on button "Add Family Member" at bounding box center [974, 122] width 148 height 34
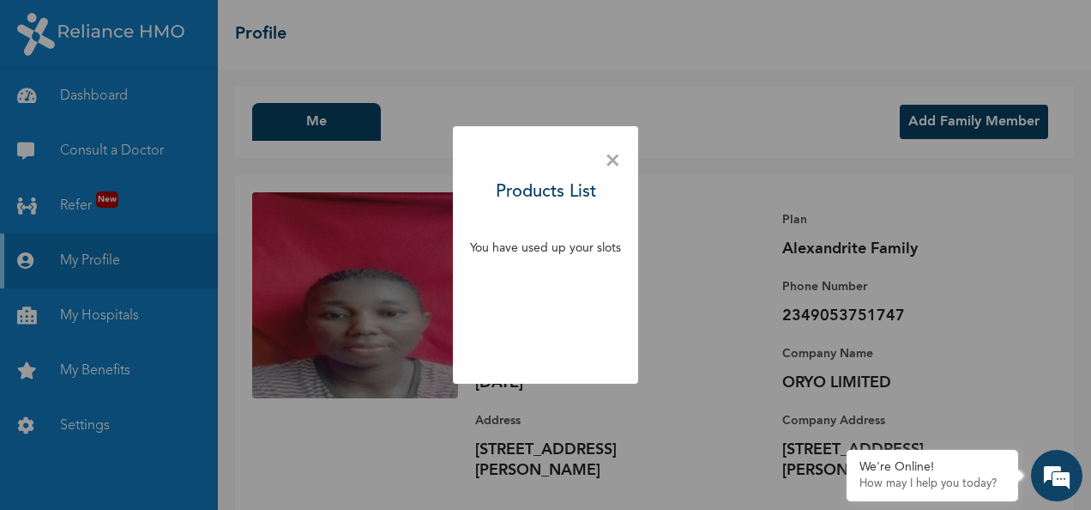
click at [612, 157] on span "×" at bounding box center [613, 161] width 16 height 36
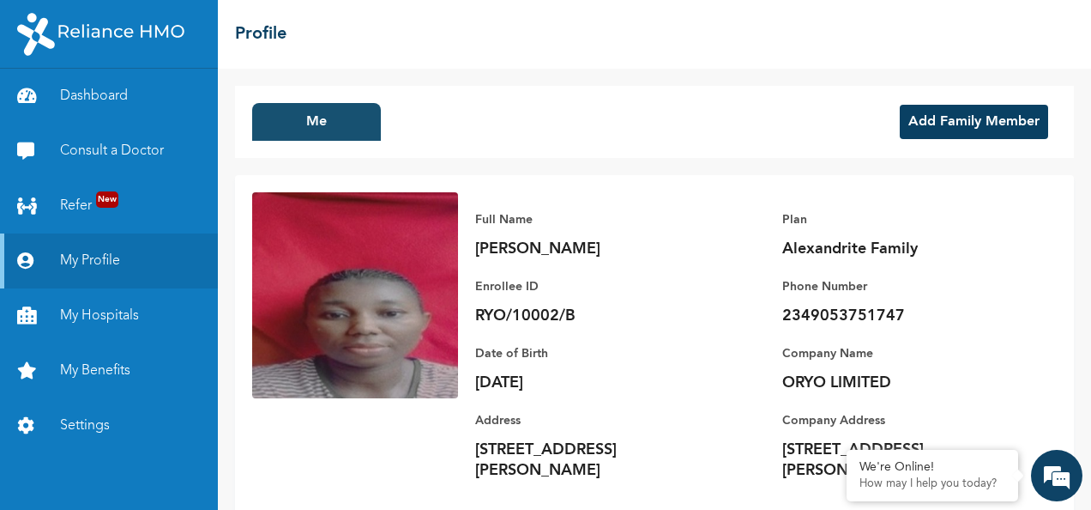
click at [288, 119] on button "Me" at bounding box center [316, 122] width 129 height 38
click at [289, 119] on button "Me" at bounding box center [316, 122] width 129 height 38
click at [290, 118] on button "Me" at bounding box center [316, 122] width 129 height 38
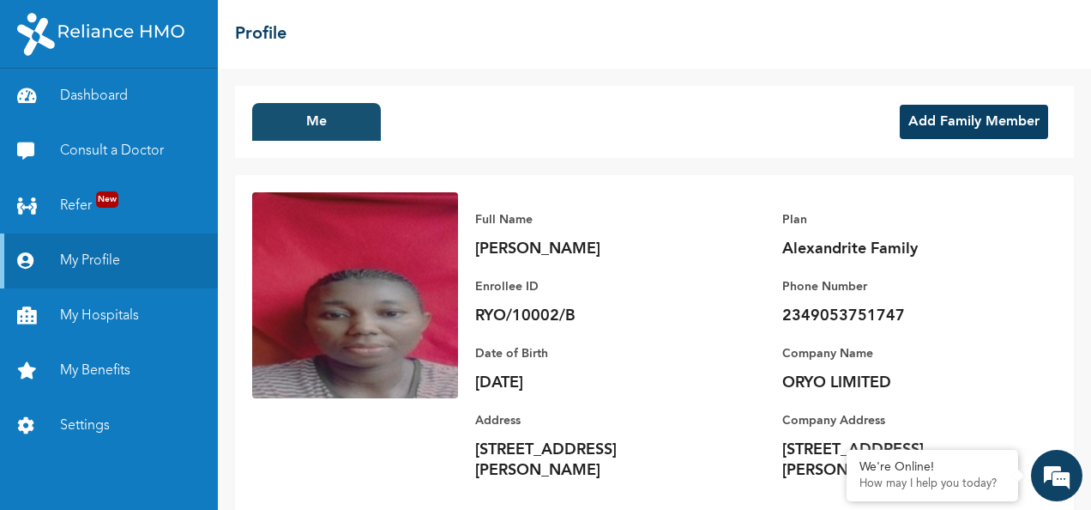
click at [290, 118] on button "Me" at bounding box center [316, 122] width 129 height 38
click at [342, 127] on button "Me" at bounding box center [316, 122] width 129 height 38
drag, startPoint x: 343, startPoint y: 127, endPoint x: 357, endPoint y: 132, distance: 14.7
click at [357, 132] on button "Me" at bounding box center [316, 122] width 129 height 38
drag, startPoint x: 357, startPoint y: 132, endPoint x: 366, endPoint y: 134, distance: 9.6
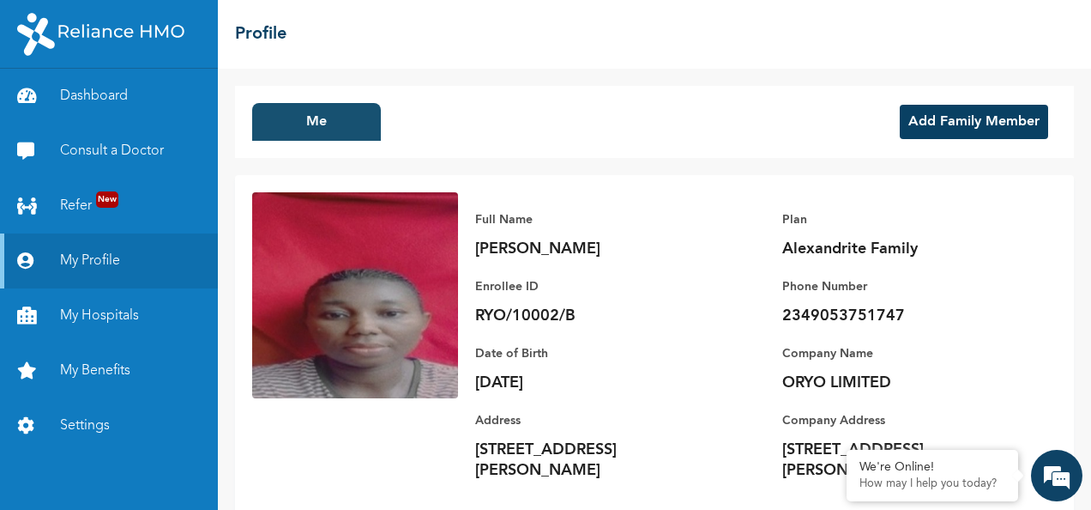
click at [359, 133] on button "Me" at bounding box center [316, 122] width 129 height 38
click at [367, 135] on button "Me" at bounding box center [316, 122] width 129 height 38
click at [65, 32] on img at bounding box center [100, 34] width 167 height 43
click at [118, 94] on link "Dashboard" at bounding box center [109, 96] width 218 height 55
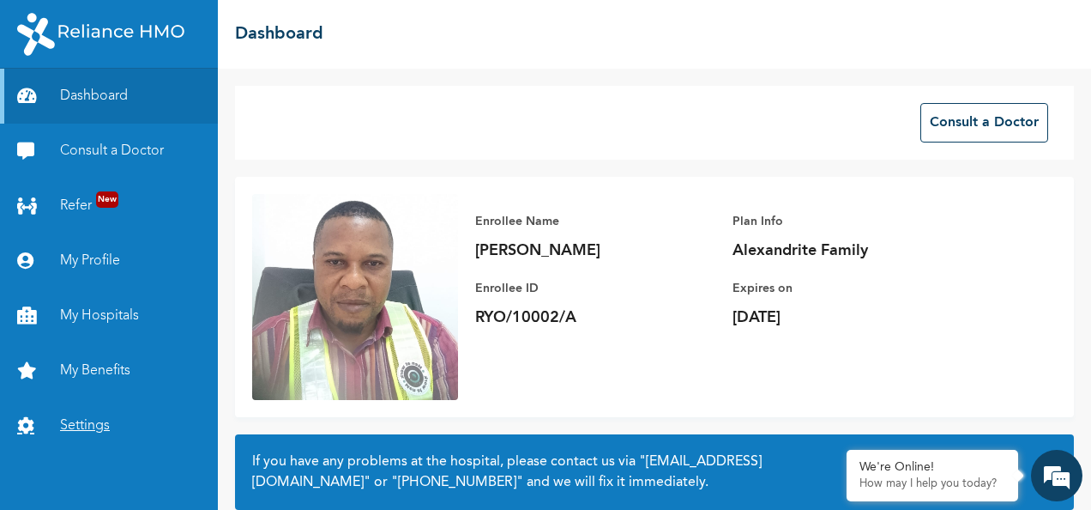
click at [57, 427] on link "Settings" at bounding box center [109, 425] width 218 height 55
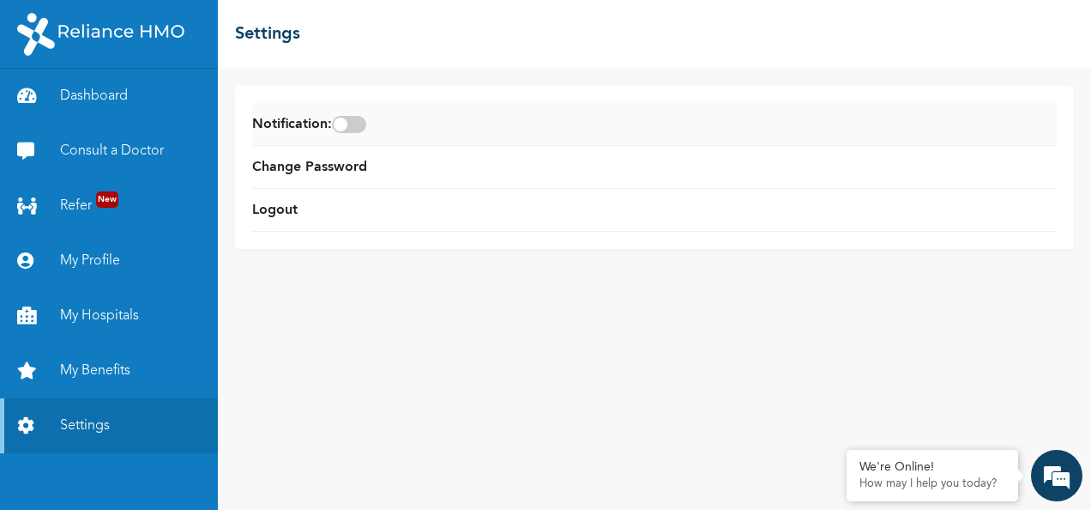
click at [357, 125] on span at bounding box center [349, 124] width 34 height 17
click at [0, 0] on input "checkbox" at bounding box center [0, 0] width 0 height 0
click at [366, 127] on span at bounding box center [349, 124] width 34 height 17
click at [0, 0] on input "checkbox" at bounding box center [0, 0] width 0 height 0
click at [23, 257] on icon at bounding box center [30, 260] width 26 height 17
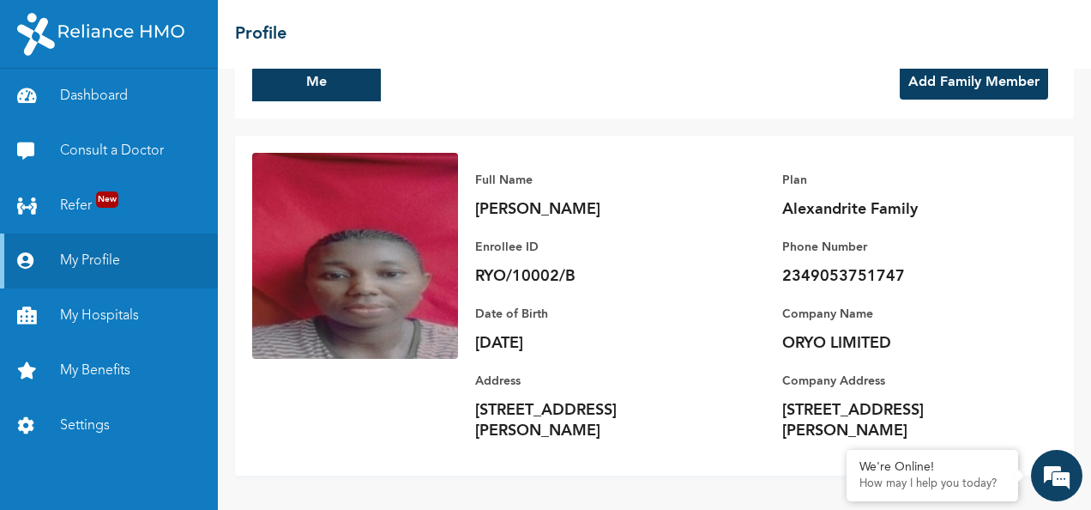
scroll to position [60, 0]
click at [383, 271] on img at bounding box center [355, 256] width 206 height 206
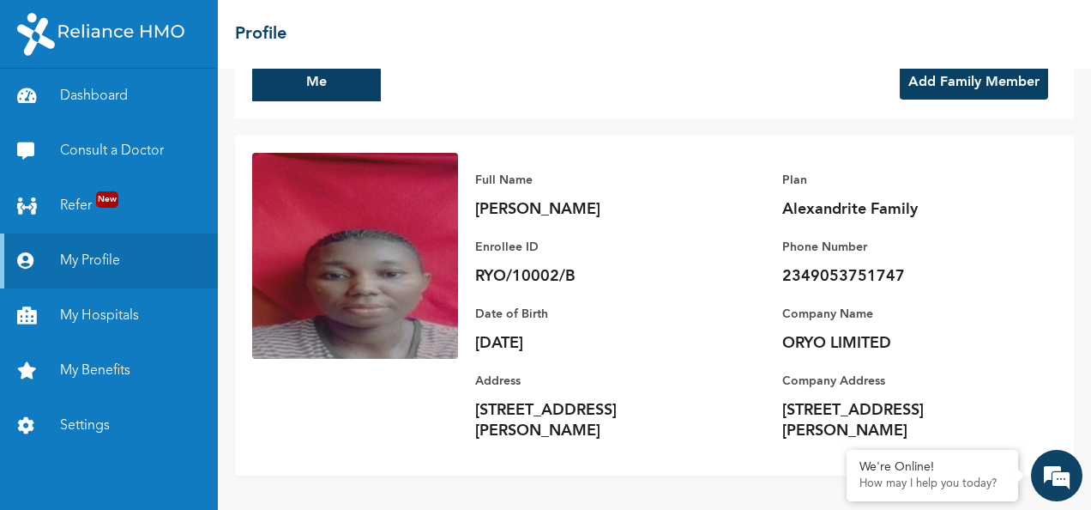
click at [383, 271] on img at bounding box center [355, 256] width 206 height 206
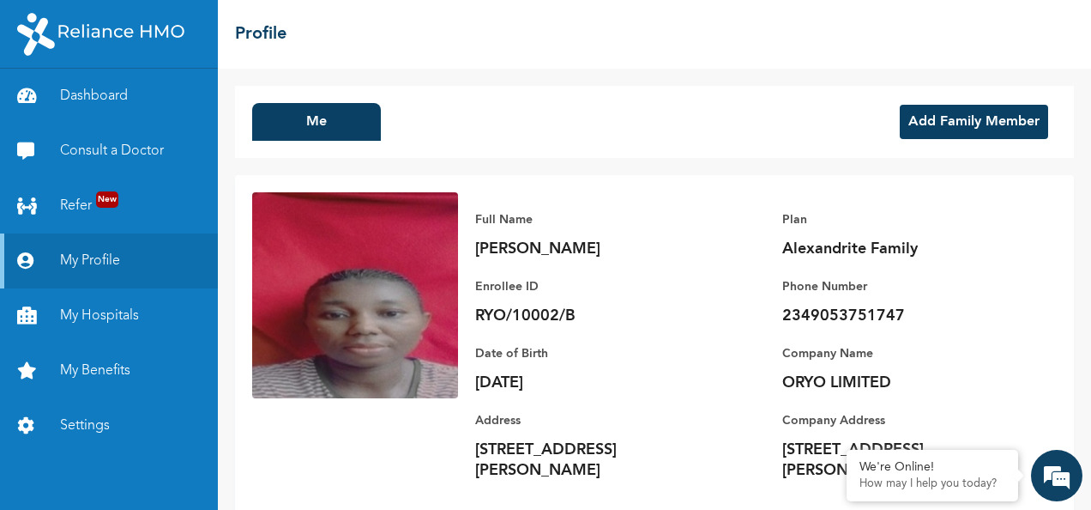
click at [940, 120] on button "Add Family Member" at bounding box center [974, 122] width 148 height 34
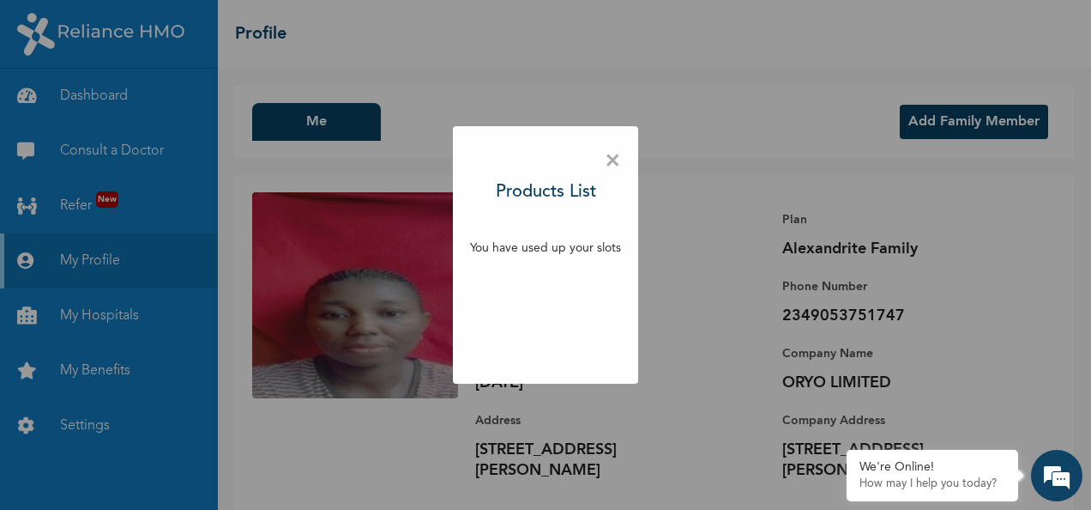
click at [611, 165] on span "×" at bounding box center [613, 161] width 16 height 36
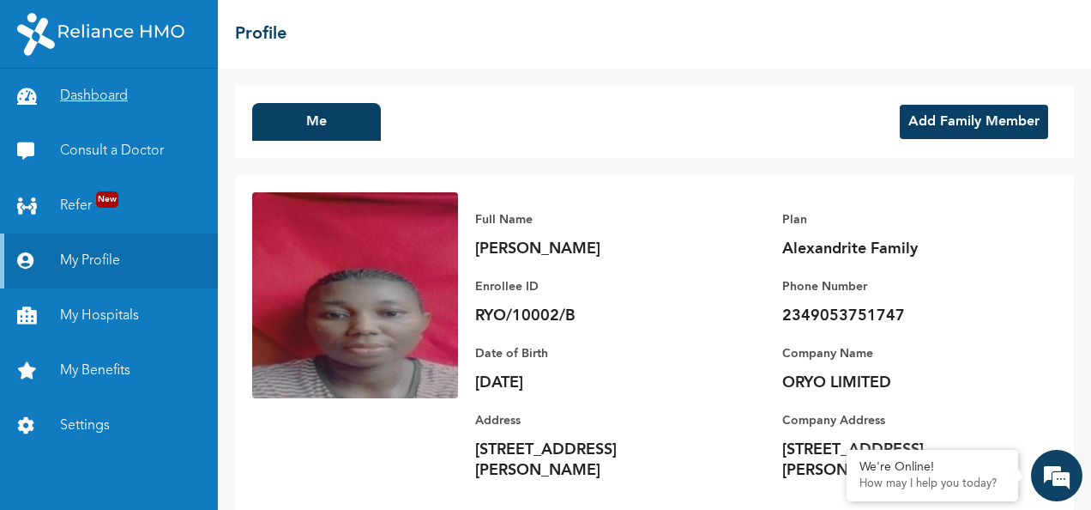
click at [97, 98] on link "Dashboard" at bounding box center [109, 96] width 218 height 55
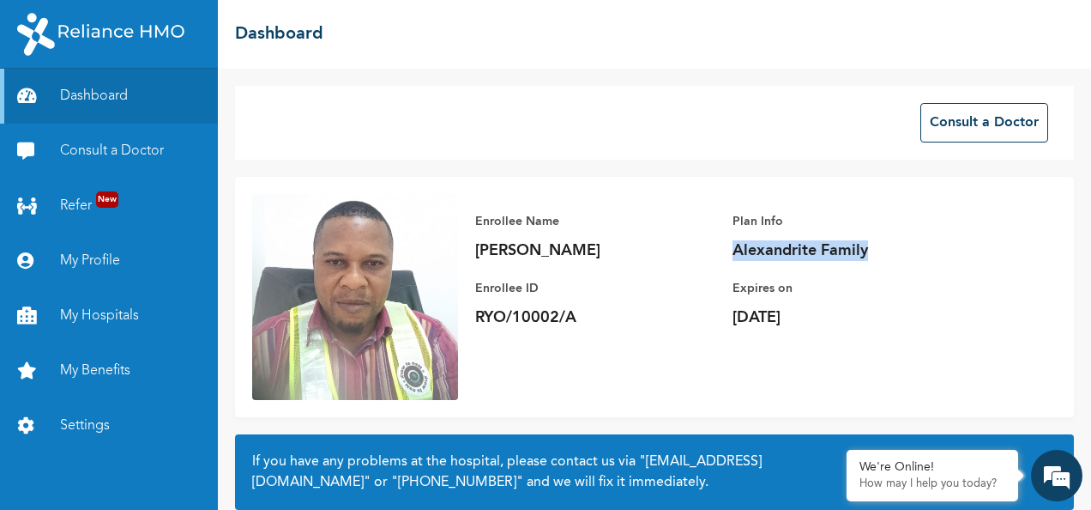
drag, startPoint x: 866, startPoint y: 249, endPoint x: 729, endPoint y: 248, distance: 136.4
click at [729, 248] on div "Enrollee Name Obinna Anyanwu Enrollee ID RYO/10002/A Plan Info Alexandrite Fami…" at bounding box center [732, 269] width 549 height 151
drag, startPoint x: 729, startPoint y: 248, endPoint x: 757, endPoint y: 245, distance: 27.6
copy p "Alexandrite Family"
click at [96, 256] on link "My Profile" at bounding box center [109, 260] width 218 height 55
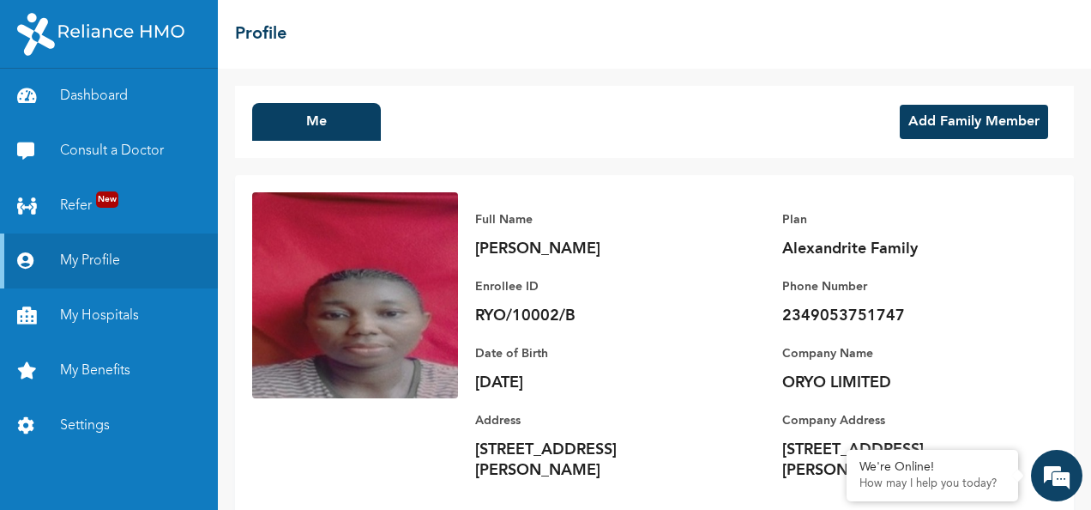
click at [921, 120] on button "Add Family Member" at bounding box center [974, 122] width 148 height 34
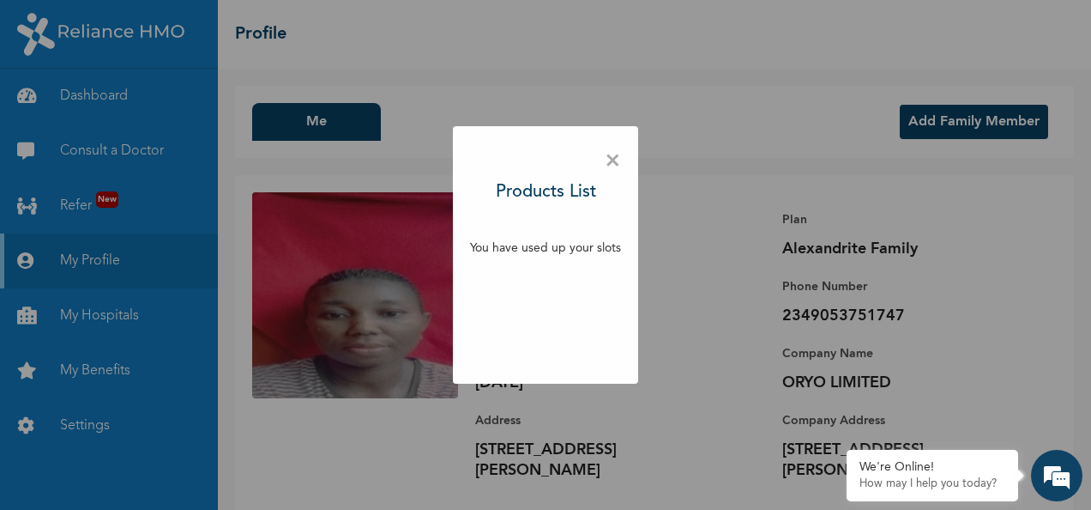
click at [618, 162] on span "×" at bounding box center [613, 161] width 16 height 36
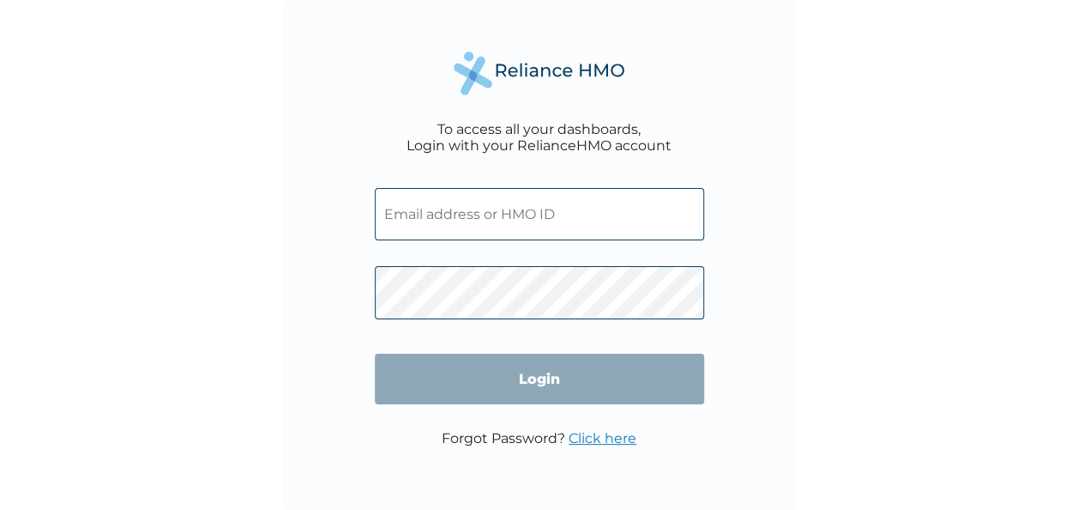
type input "RYO/10002/B"
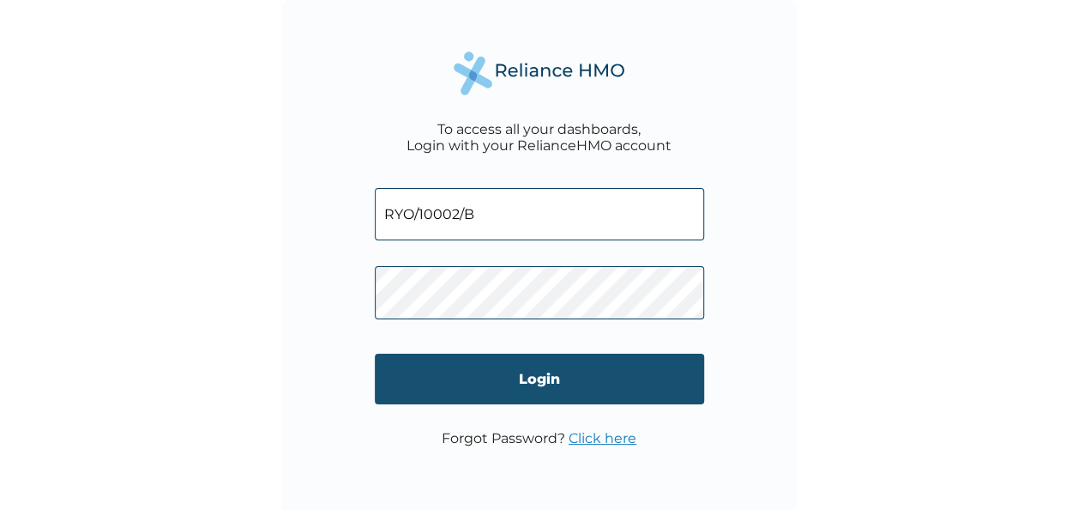
click at [582, 395] on input "Login" at bounding box center [539, 378] width 329 height 51
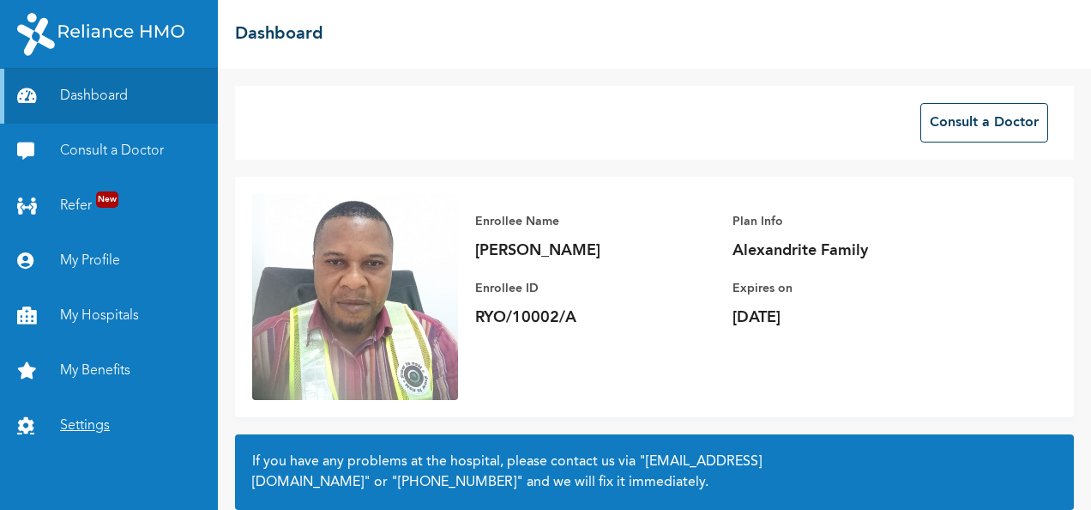
click at [72, 419] on link "Settings" at bounding box center [109, 425] width 218 height 55
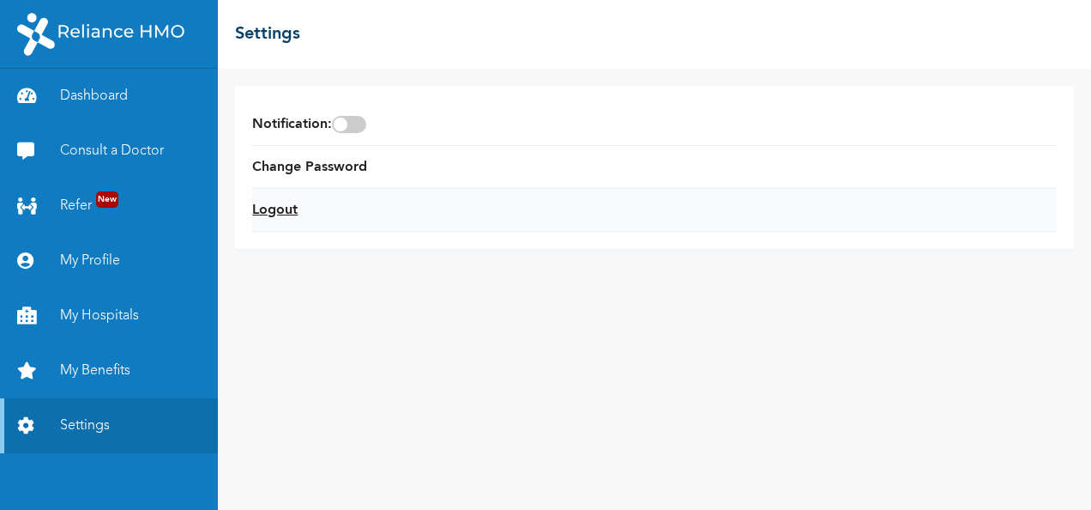
click at [276, 211] on link "Logout" at bounding box center [274, 210] width 45 height 21
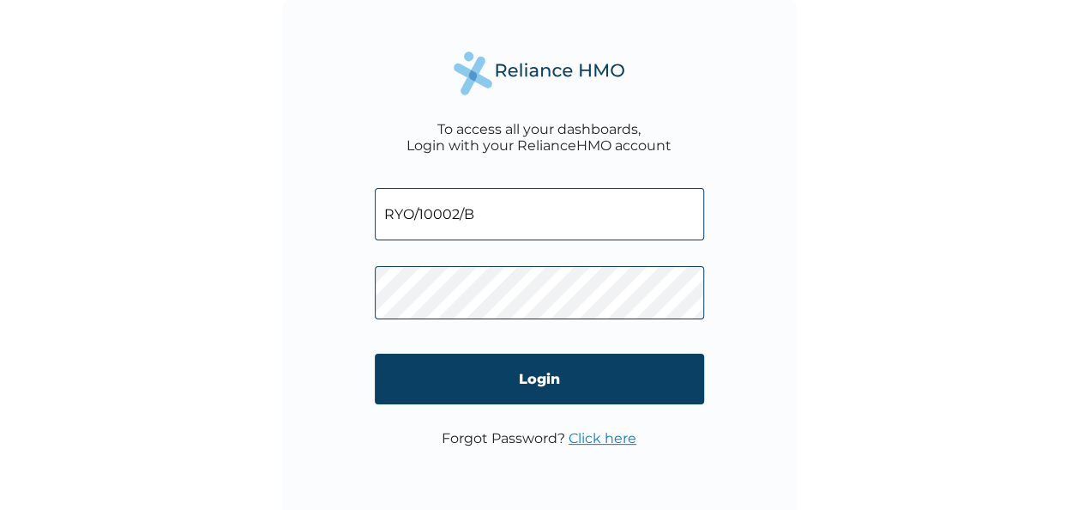
click at [463, 214] on input "RYO/10002/B" at bounding box center [539, 214] width 329 height 52
type input "RYO/10002/A"
click at [477, 386] on input "Login" at bounding box center [539, 378] width 329 height 51
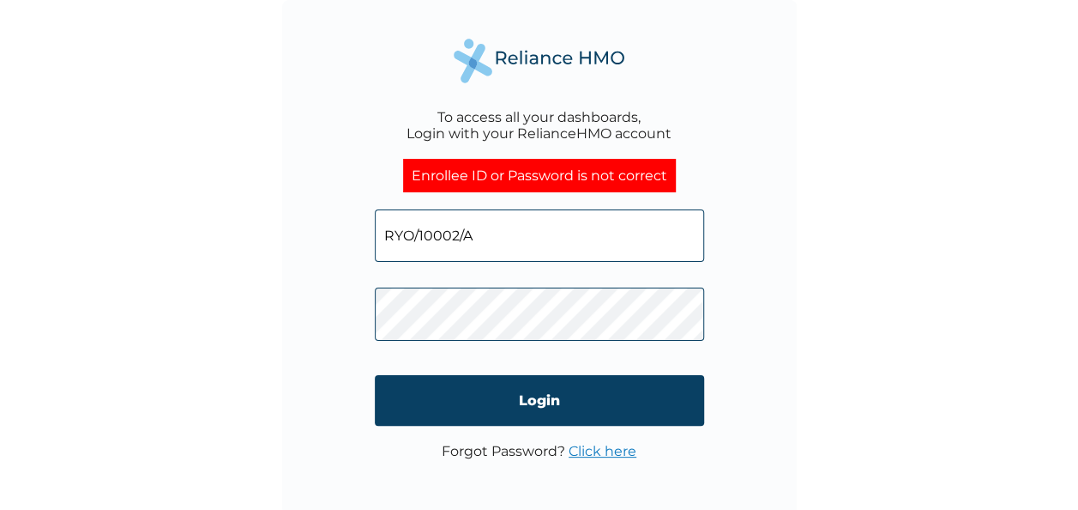
click at [370, 190] on div "To access all your dashboards, Login with your RelianceHMO account Enrollee ID …" at bounding box center [539, 257] width 515 height 515
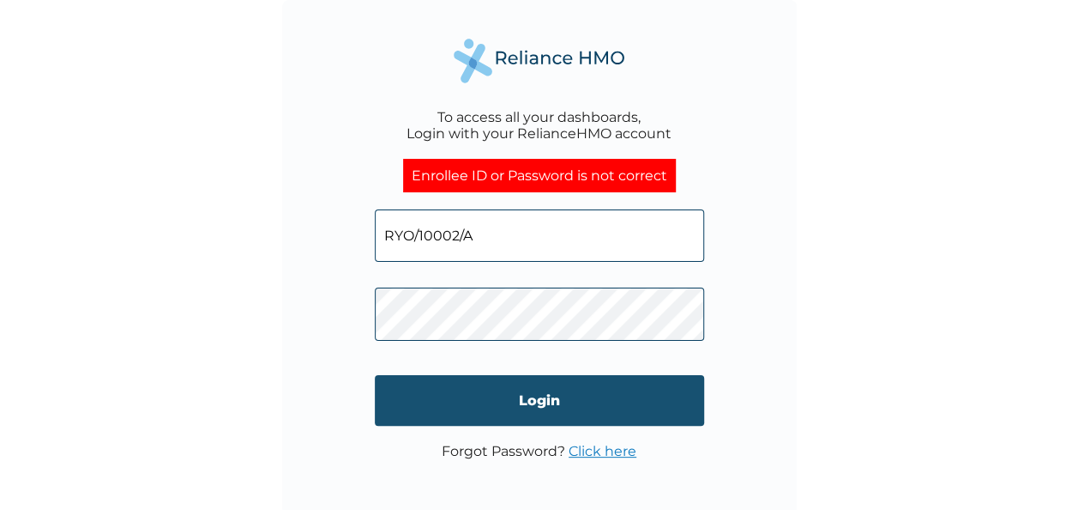
click at [536, 405] on input "Login" at bounding box center [539, 400] width 329 height 51
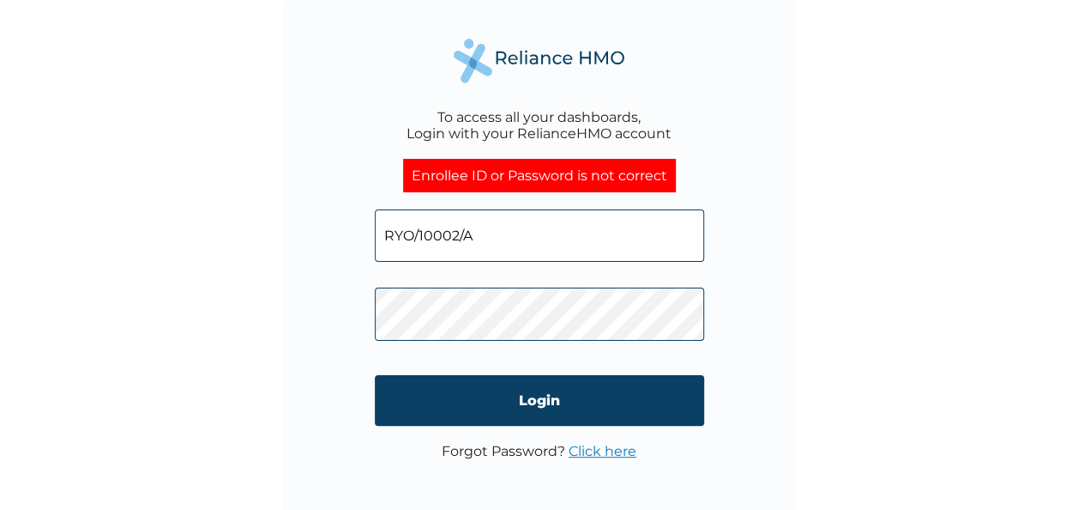
click at [502, 233] on input "RYO/10002/A" at bounding box center [539, 235] width 329 height 52
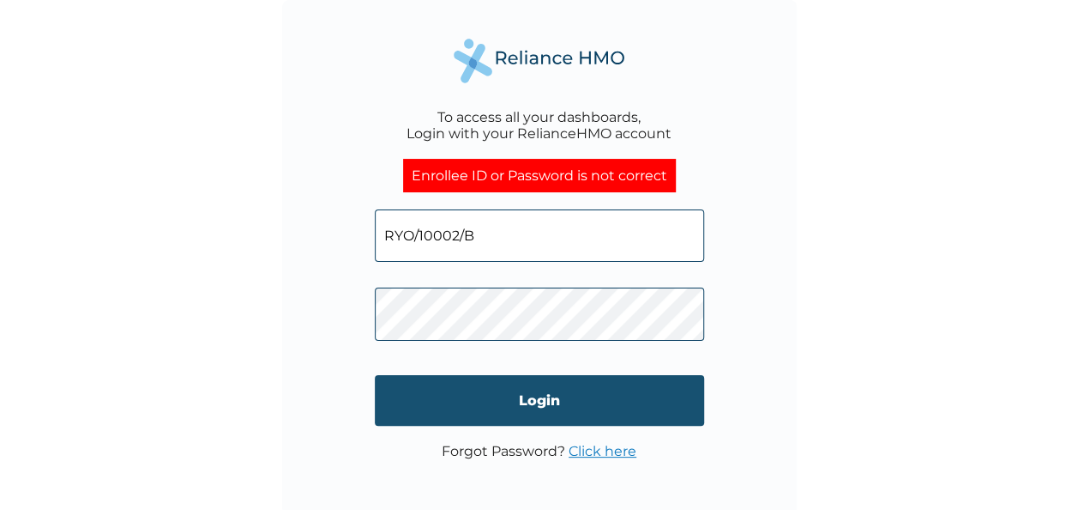
type input "RYO/10002/B"
click at [497, 401] on input "Login" at bounding box center [539, 400] width 329 height 51
